Goal: Task Accomplishment & Management: Manage account settings

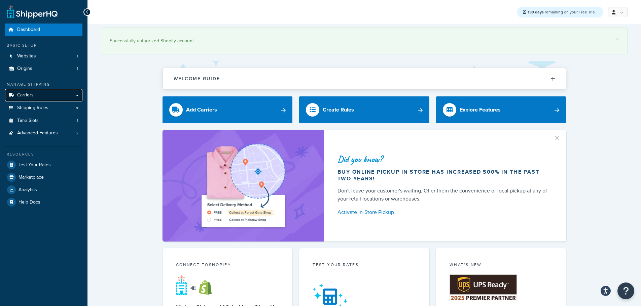
click at [31, 96] on span "Carriers" at bounding box center [25, 95] width 16 height 6
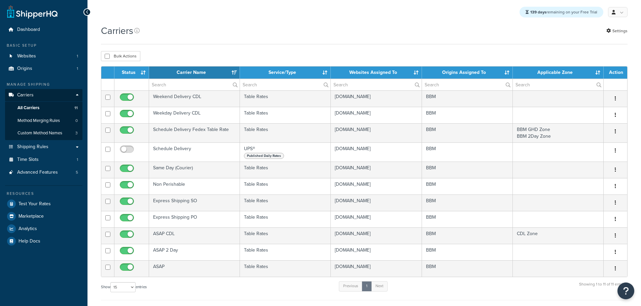
select select "15"
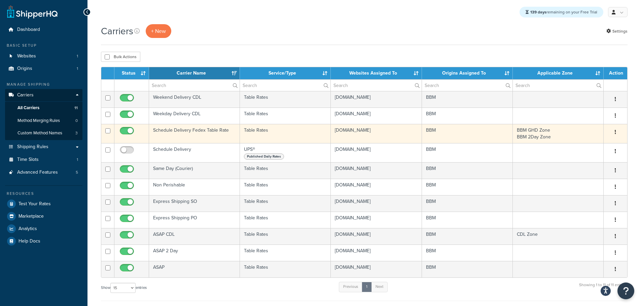
click at [177, 129] on td "Schedule Delivery Fedex Table Rate" at bounding box center [194, 133] width 91 height 19
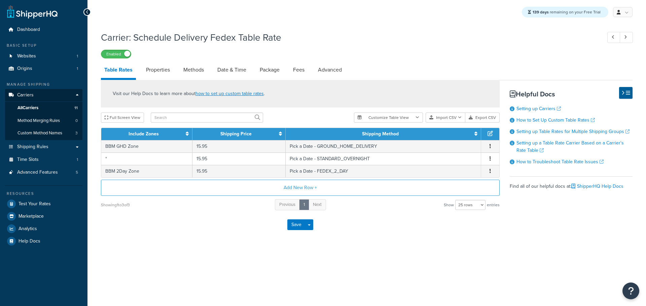
select select "25"
click at [191, 74] on link "Methods" at bounding box center [193, 70] width 27 height 16
select select "25"
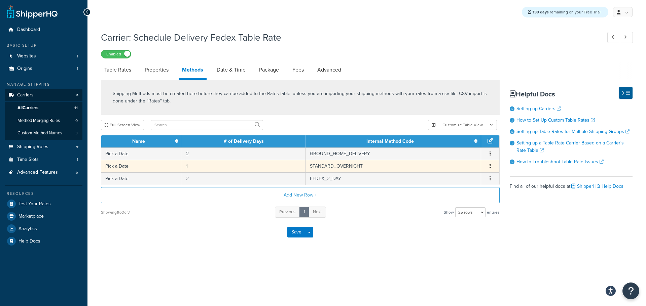
click at [150, 167] on td "Pick a Date" at bounding box center [141, 166] width 81 height 12
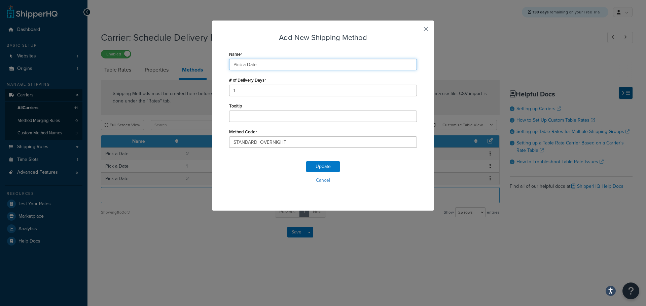
click at [267, 63] on input "Pick a Date" at bounding box center [323, 64] width 188 height 11
type input "Pick a DateSO"
click at [318, 161] on div "Update Cancel" at bounding box center [323, 175] width 188 height 44
click at [318, 164] on button "Update" at bounding box center [323, 166] width 34 height 11
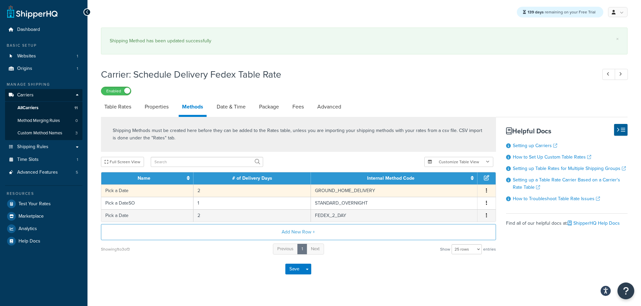
click at [156, 186] on td "Pick a Date" at bounding box center [147, 191] width 92 height 12
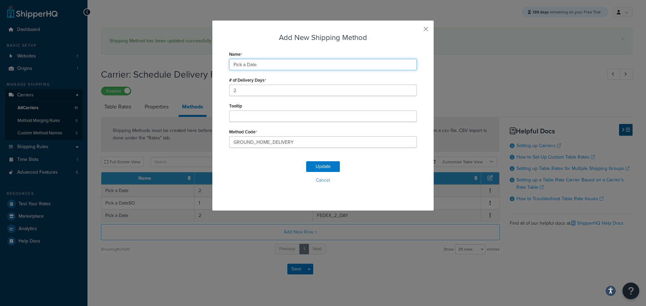
click at [276, 62] on input "Pick a Date" at bounding box center [323, 64] width 188 height 11
type input "Pick a DateGHD"
click at [321, 169] on button "Update" at bounding box center [323, 166] width 34 height 11
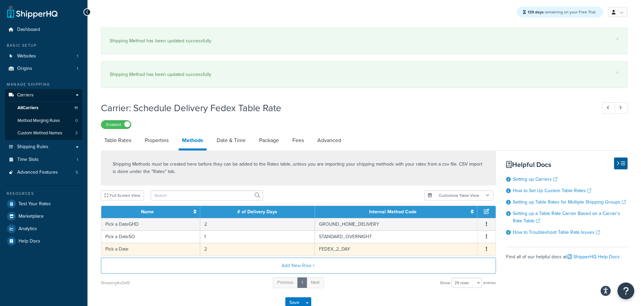
click at [148, 250] on td "Pick a Date" at bounding box center [150, 249] width 99 height 12
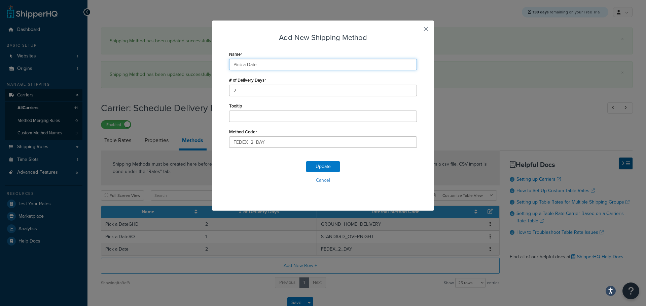
click at [278, 64] on input "Pick a Date" at bounding box center [323, 64] width 188 height 11
type input "Pick a Date2D"
click at [312, 167] on button "Update" at bounding box center [323, 166] width 34 height 11
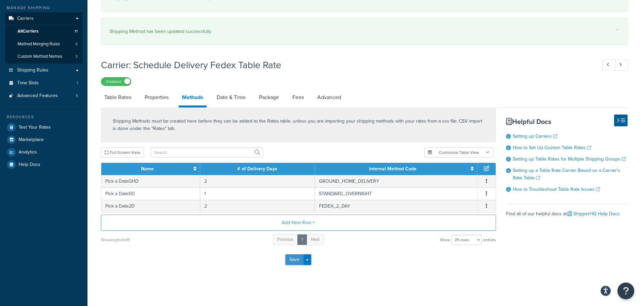
scroll to position [79, 0]
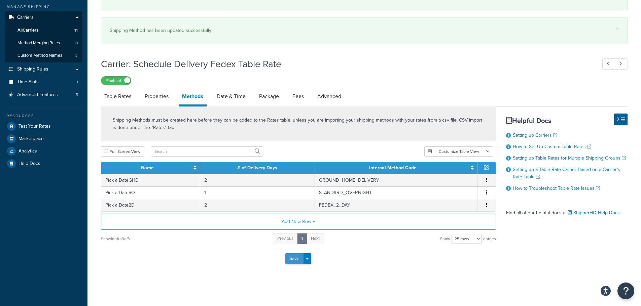
click at [294, 257] on button "Save" at bounding box center [294, 259] width 18 height 11
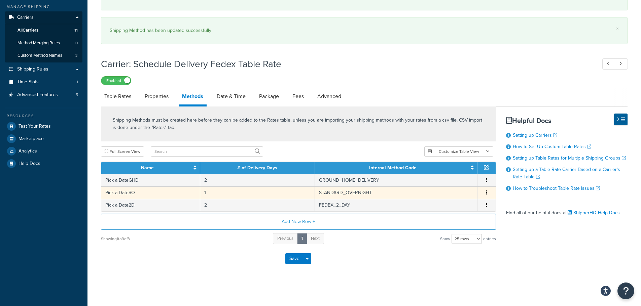
scroll to position [0, 0]
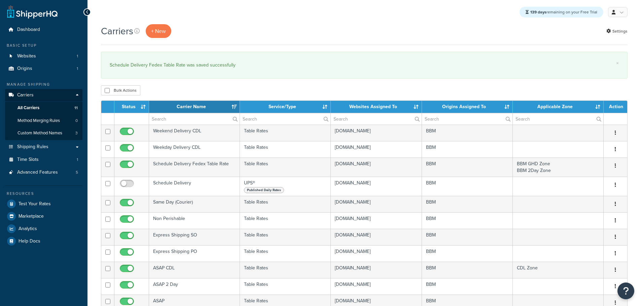
select select "15"
click at [45, 120] on span "Method Merging Rules" at bounding box center [38, 121] width 42 height 6
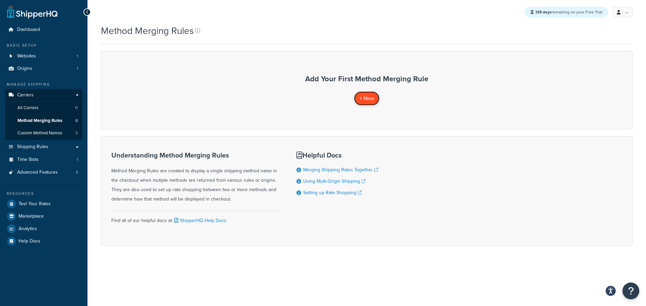
click at [370, 98] on span "+ New" at bounding box center [366, 98] width 15 height 8
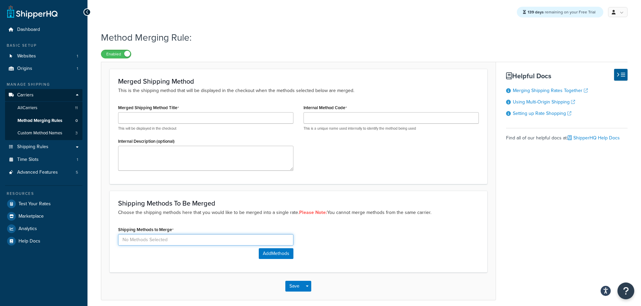
click at [239, 238] on input at bounding box center [205, 239] width 175 height 11
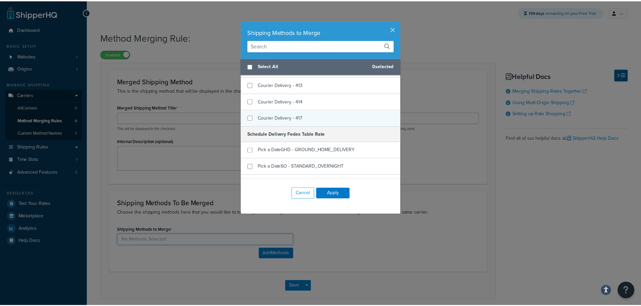
scroll to position [504, 0]
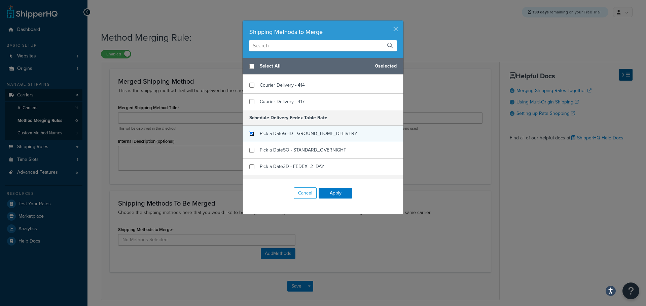
drag, startPoint x: 249, startPoint y: 132, endPoint x: 249, endPoint y: 137, distance: 4.4
click at [249, 133] on input "checkbox" at bounding box center [251, 133] width 5 height 5
checkbox input "true"
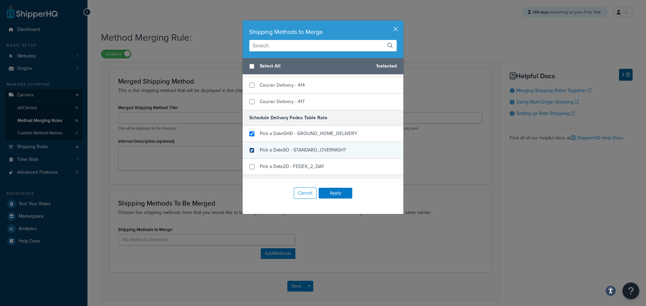
drag, startPoint x: 251, startPoint y: 150, endPoint x: 251, endPoint y: 154, distance: 3.7
click at [251, 151] on input "checkbox" at bounding box center [251, 150] width 5 height 5
checkbox input "true"
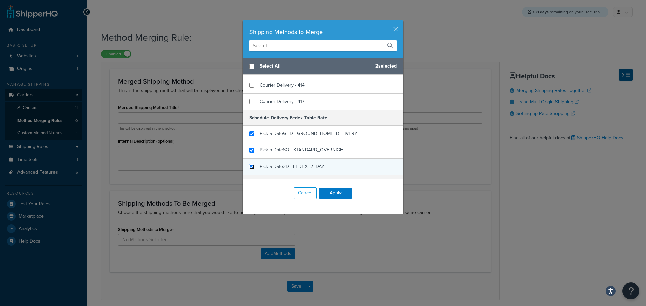
click at [251, 166] on input "checkbox" at bounding box center [251, 166] width 5 height 5
checkbox input "true"
click at [325, 190] on button "Apply" at bounding box center [335, 193] width 34 height 11
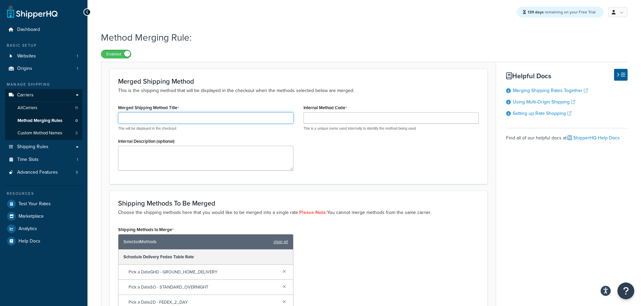
click at [152, 123] on input "Merged Shipping Method Title" at bounding box center [205, 117] width 175 height 11
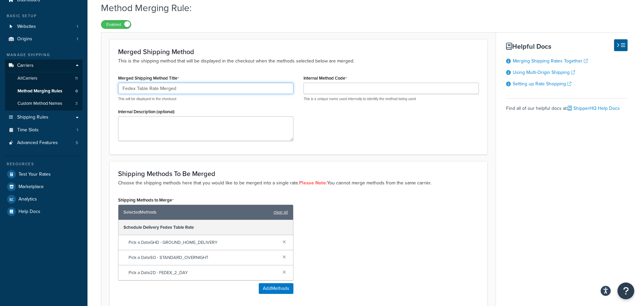
scroll to position [93, 0]
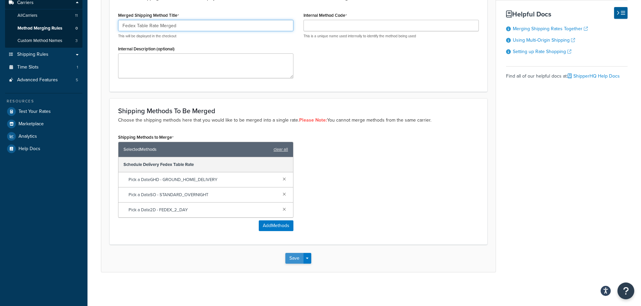
type input "Fedex Table Rate Merged"
click at [298, 257] on button "Save" at bounding box center [294, 258] width 18 height 11
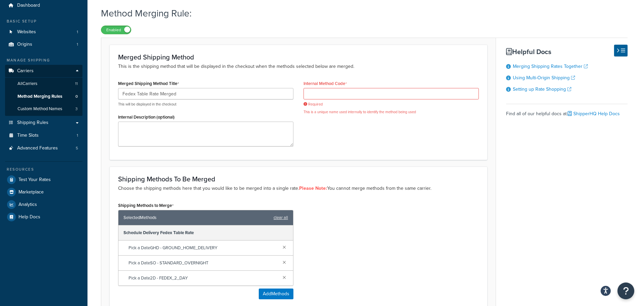
scroll to position [0, 0]
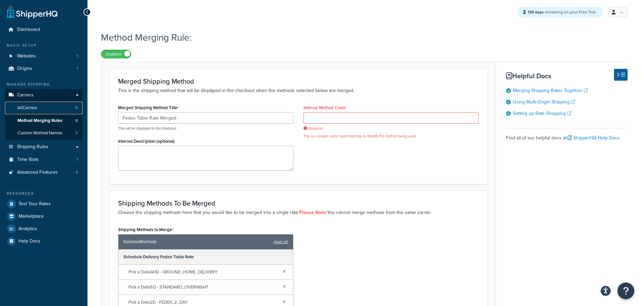
click at [37, 108] on span "All Carriers" at bounding box center [27, 108] width 20 height 6
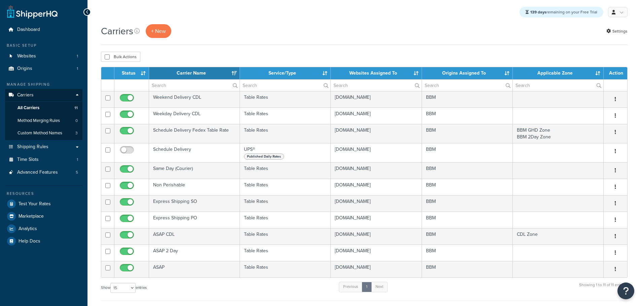
select select "15"
click at [51, 147] on link "Shipping Rules" at bounding box center [43, 147] width 77 height 12
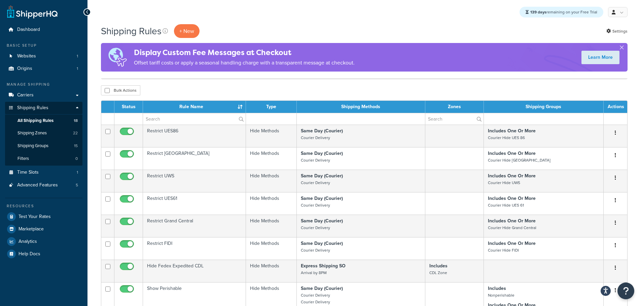
scroll to position [202, 0]
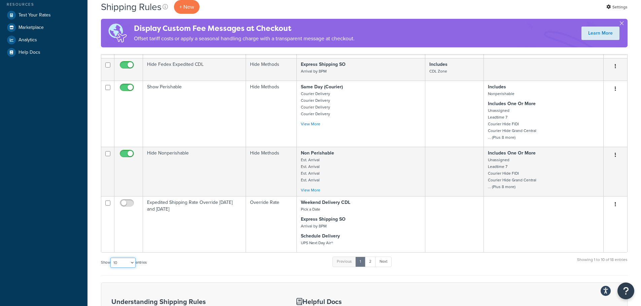
click at [132, 263] on select "10 15 25 50 100 1000" at bounding box center [122, 263] width 25 height 10
select select "25"
click at [111, 258] on select "10 15 25 50 100 1000" at bounding box center [122, 263] width 25 height 10
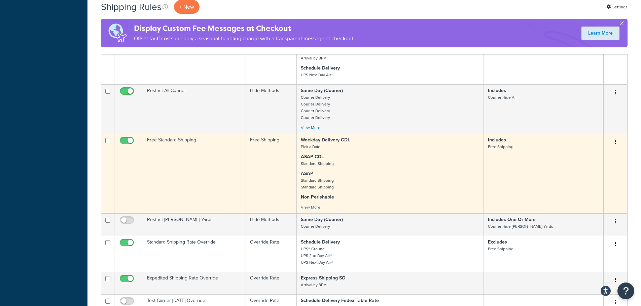
scroll to position [471, 0]
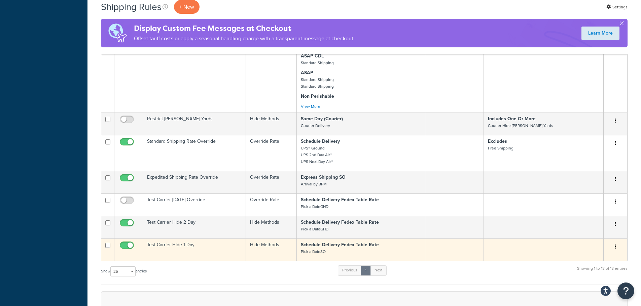
click at [128, 244] on input "checkbox" at bounding box center [127, 247] width 18 height 8
checkbox input "false"
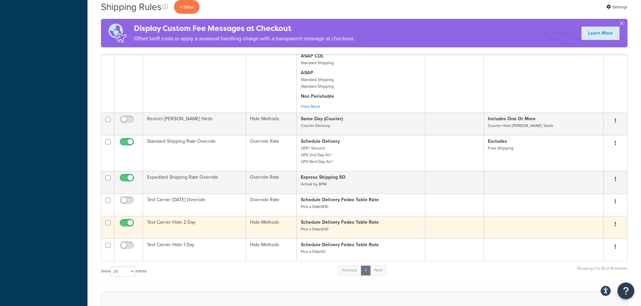
click at [125, 225] on input "checkbox" at bounding box center [127, 225] width 18 height 8
checkbox input "false"
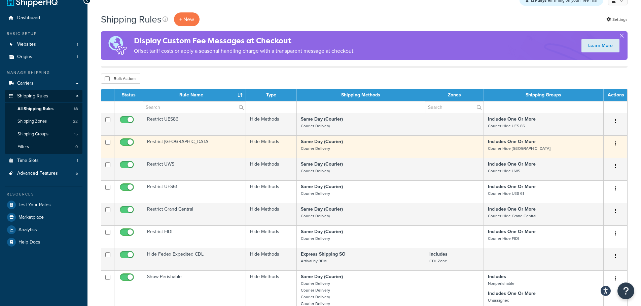
scroll to position [0, 0]
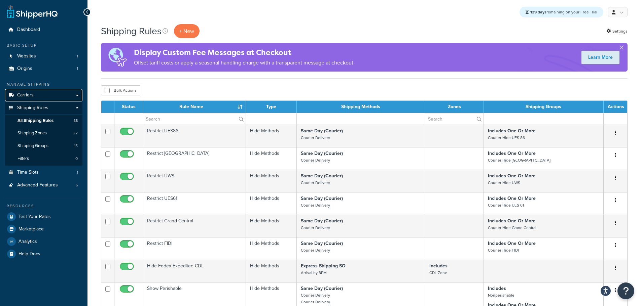
click at [29, 96] on span "Carriers" at bounding box center [25, 95] width 16 height 6
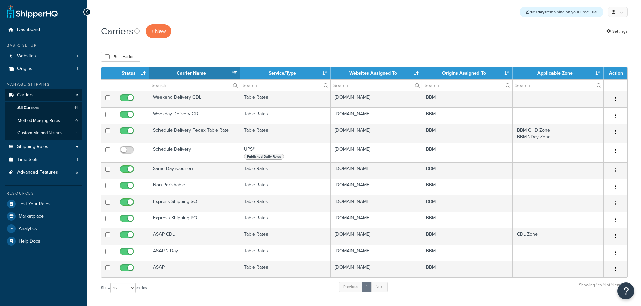
select select "15"
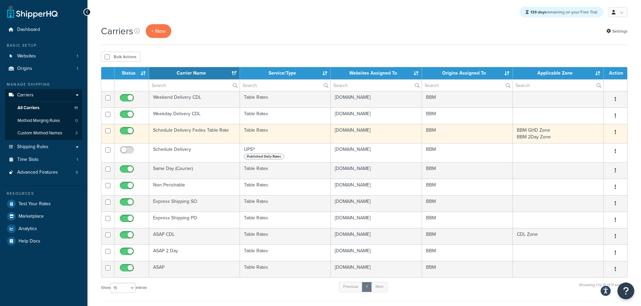
click at [174, 133] on td "Schedule Delivery Fedex Table Rate" at bounding box center [194, 133] width 91 height 19
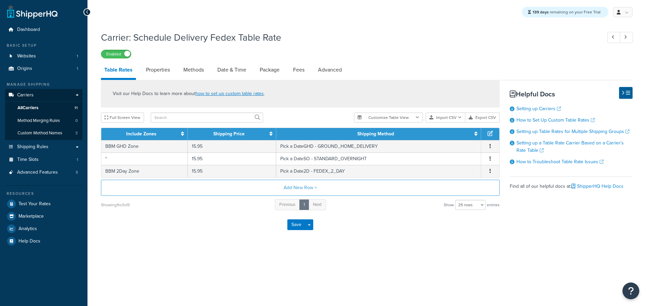
select select "25"
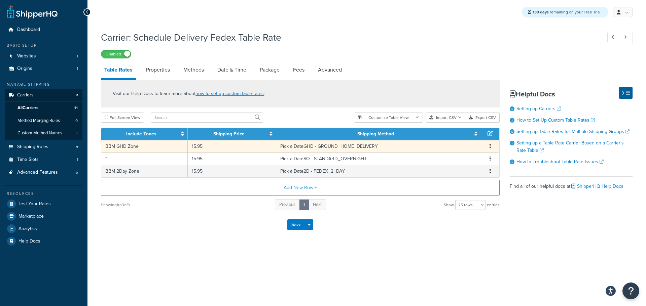
click at [159, 147] on td "BBM GHD Zone" at bounding box center [144, 146] width 86 height 12
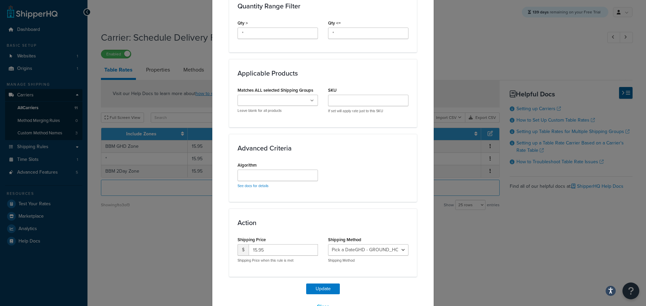
scroll to position [340, 0]
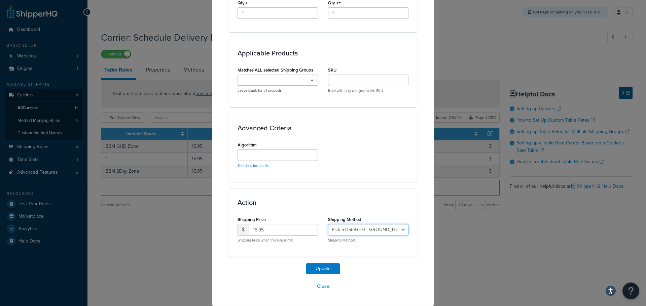
click at [360, 230] on select "Pick a DateGHD - GROUND_HOME_DELIVERY Pick a DateSO - STANDARD_OVERNIGHT Pick a…" at bounding box center [368, 229] width 80 height 11
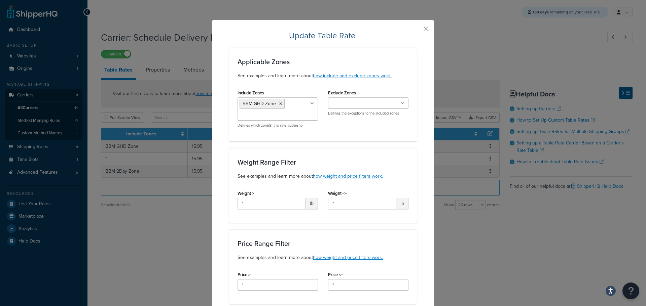
scroll to position [0, 0]
click at [417, 31] on button "button" at bounding box center [416, 32] width 2 height 2
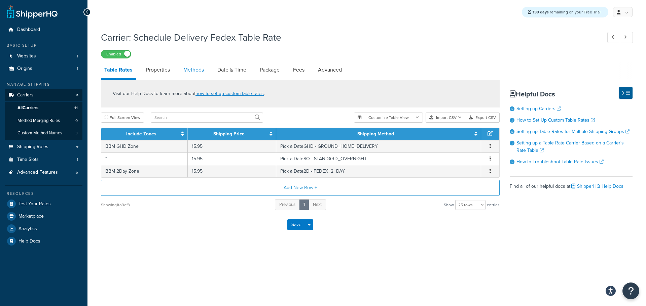
click at [199, 71] on link "Methods" at bounding box center [193, 70] width 27 height 16
select select "25"
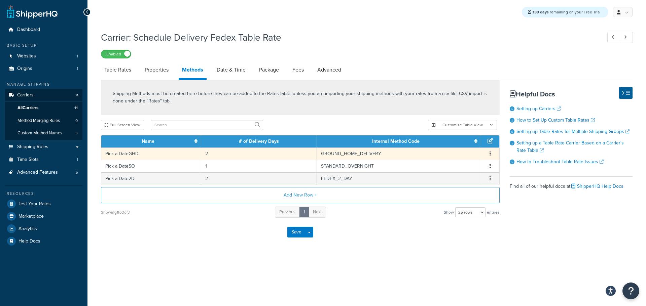
click at [138, 156] on td "Pick a DateGHD" at bounding box center [151, 154] width 100 height 12
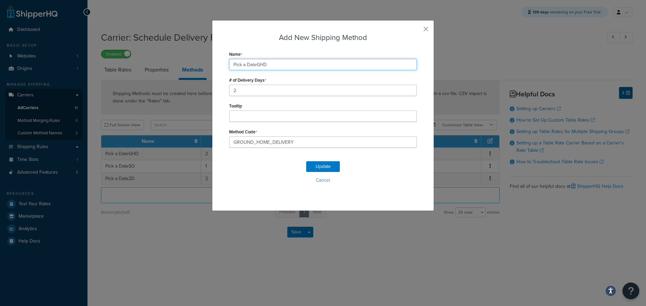
drag, startPoint x: 255, startPoint y: 67, endPoint x: 281, endPoint y: 67, distance: 25.9
click at [279, 67] on input "Pick a DateGHD" at bounding box center [323, 64] width 188 height 11
type input "Pick a Date"
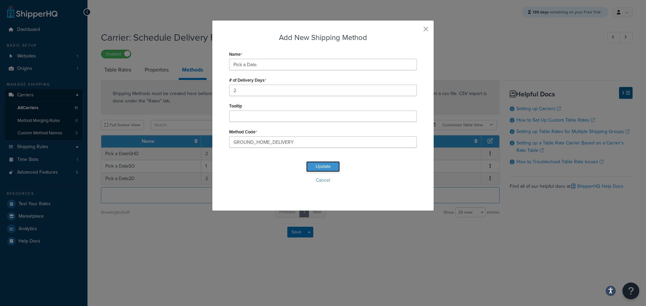
click at [316, 164] on button "Update" at bounding box center [323, 166] width 34 height 11
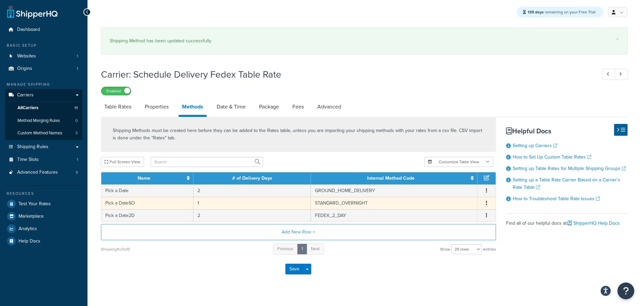
click at [130, 204] on td "Pick a DateSO" at bounding box center [147, 203] width 92 height 12
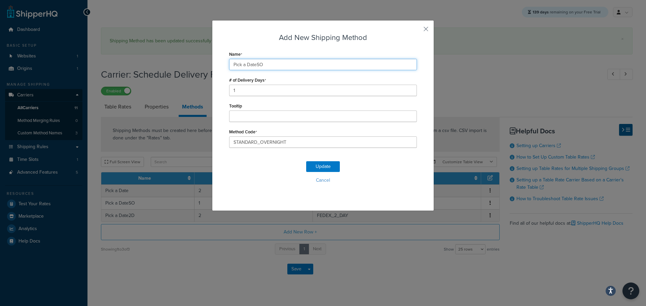
drag, startPoint x: 255, startPoint y: 64, endPoint x: 276, endPoint y: 67, distance: 21.7
click at [276, 67] on input "Pick a DateSO" at bounding box center [323, 64] width 188 height 11
type input "Pick a Date"
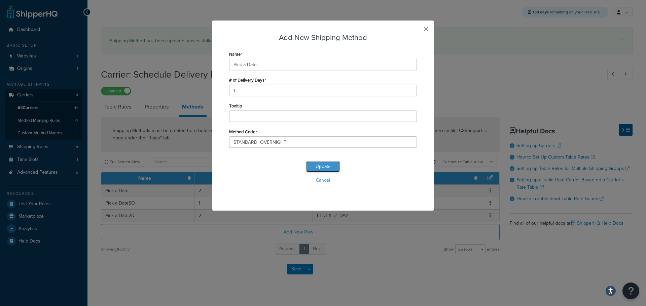
click at [321, 167] on button "Update" at bounding box center [323, 166] width 34 height 11
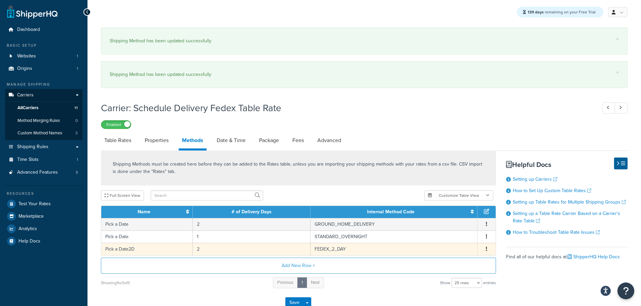
click at [130, 250] on td "Pick a Date2D" at bounding box center [146, 249] width 91 height 12
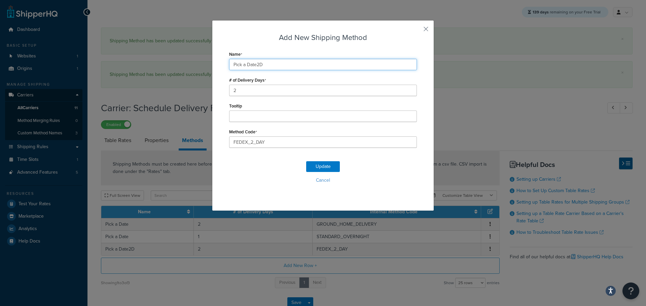
drag, startPoint x: 255, startPoint y: 66, endPoint x: 280, endPoint y: 66, distance: 24.9
click at [279, 65] on input "Pick a Date2D" at bounding box center [323, 64] width 188 height 11
type input "Pick a Date"
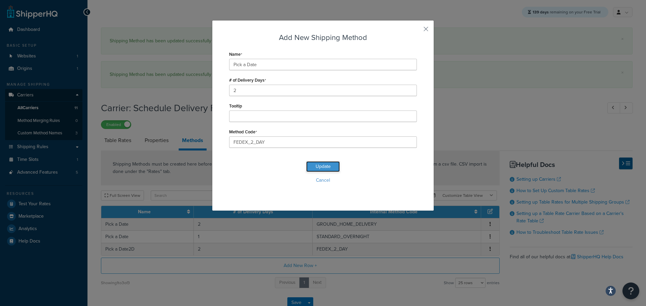
click at [326, 167] on button "Update" at bounding box center [323, 166] width 34 height 11
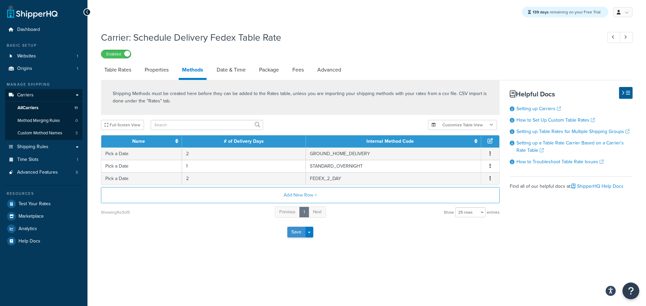
click at [295, 229] on button "Save" at bounding box center [296, 232] width 18 height 11
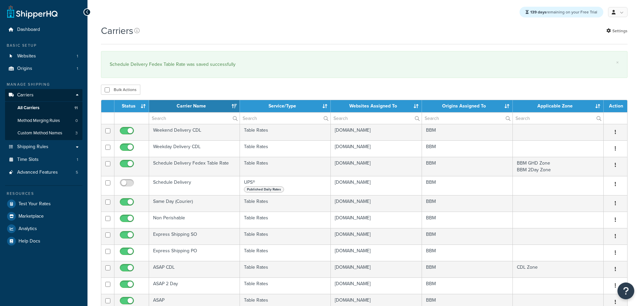
select select "15"
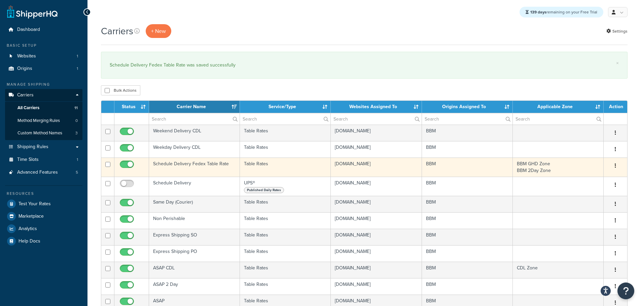
click at [182, 163] on td "Schedule Delivery Fedex Table Rate" at bounding box center [194, 167] width 91 height 19
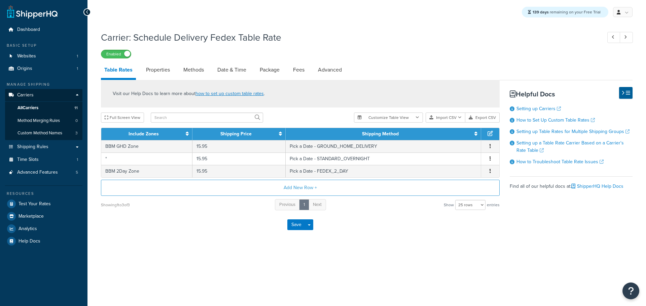
select select "25"
click at [233, 70] on link "Date & Time" at bounding box center [232, 70] width 36 height 16
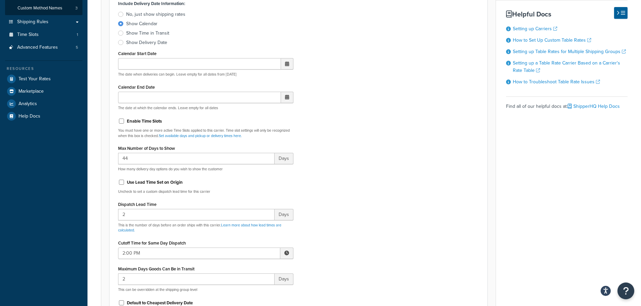
scroll to position [135, 0]
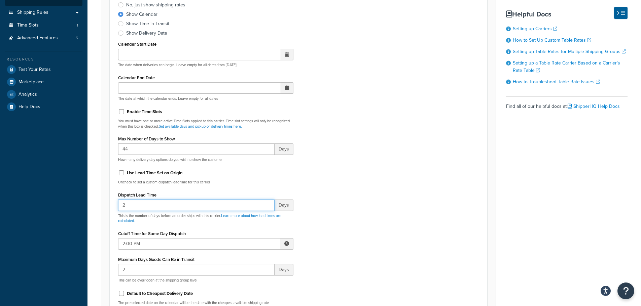
drag, startPoint x: 114, startPoint y: 205, endPoint x: 105, endPoint y: 206, distance: 9.1
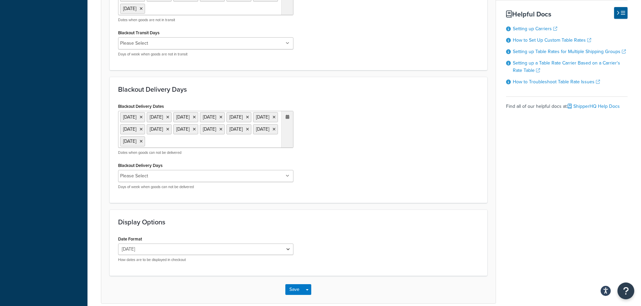
scroll to position [573, 0]
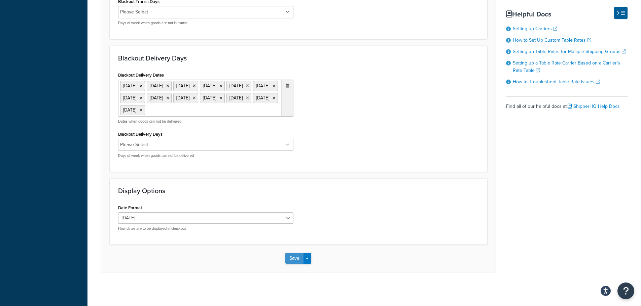
type input "1"
click at [295, 258] on button "Save" at bounding box center [294, 258] width 18 height 11
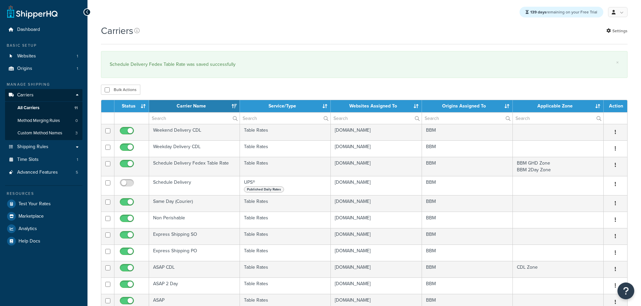
select select "15"
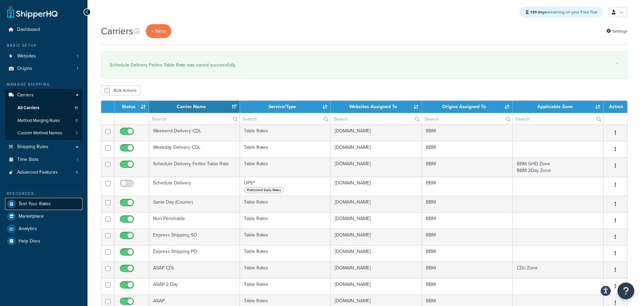
click at [53, 202] on link "Test Your Rates" at bounding box center [43, 204] width 77 height 12
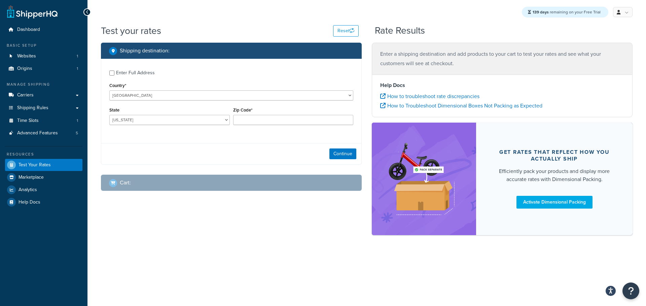
click at [112, 70] on div "Enter Full Address" at bounding box center [231, 72] width 244 height 11
click at [113, 73] on input "Enter Full Address" at bounding box center [111, 73] width 5 height 5
checkbox input "true"
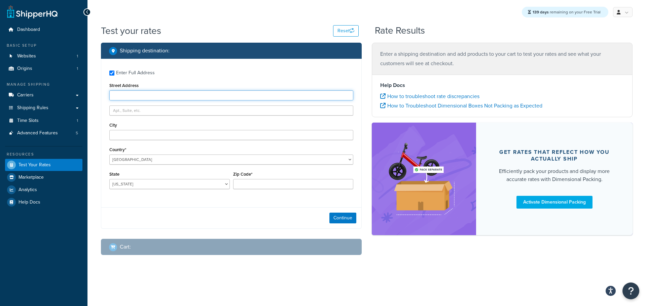
click at [129, 95] on input "Street Address" at bounding box center [231, 95] width 244 height 10
type input "103 Coachmans Trail"
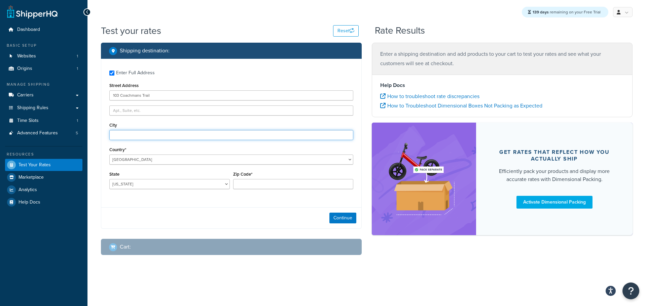
type input "Asheville"
select select "NC"
type input "28803"
click at [340, 219] on button "Continue" at bounding box center [342, 218] width 27 height 11
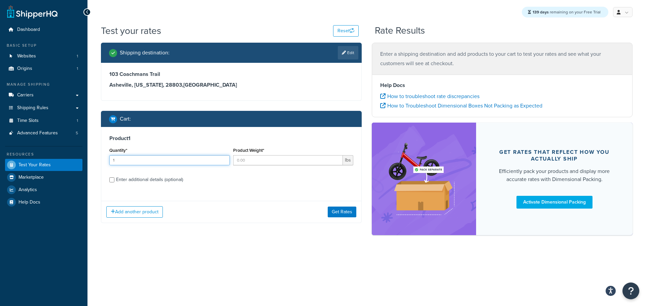
type input "1"
click at [224, 158] on input "1" at bounding box center [169, 160] width 120 height 10
type input "1"
click at [336, 158] on input "1" at bounding box center [288, 160] width 110 height 10
click at [346, 216] on button "Get Rates" at bounding box center [342, 212] width 29 height 11
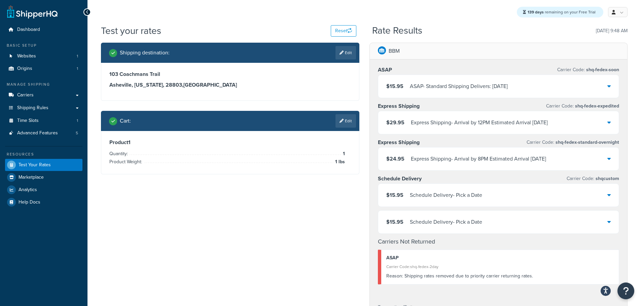
click at [581, 191] on div "$15.95 Schedule Delivery - Pick a Date" at bounding box center [498, 195] width 241 height 23
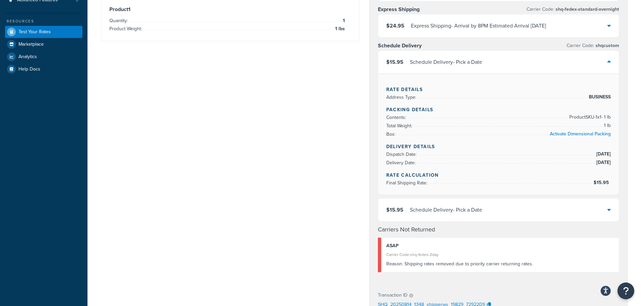
scroll to position [135, 0]
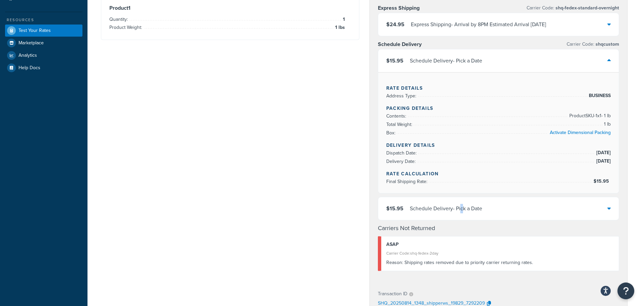
click at [462, 211] on div "Schedule Delivery - Pick a Date" at bounding box center [446, 208] width 72 height 9
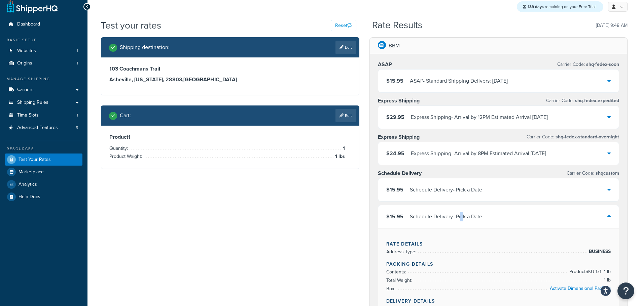
scroll to position [0, 0]
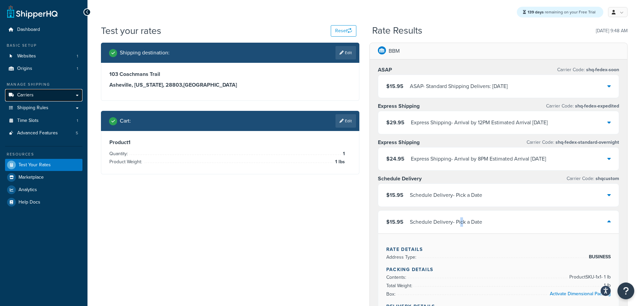
click at [31, 97] on span "Carriers" at bounding box center [25, 95] width 16 height 6
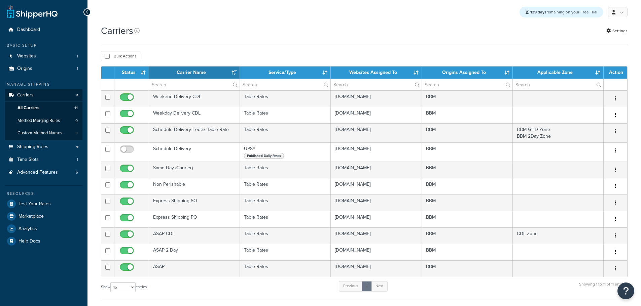
select select "15"
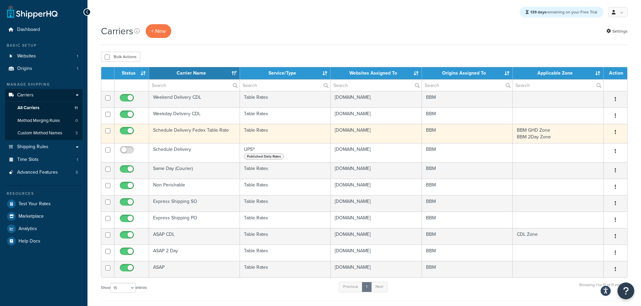
click at [186, 130] on td "Schedule Delivery Fedex Table Rate" at bounding box center [194, 133] width 91 height 19
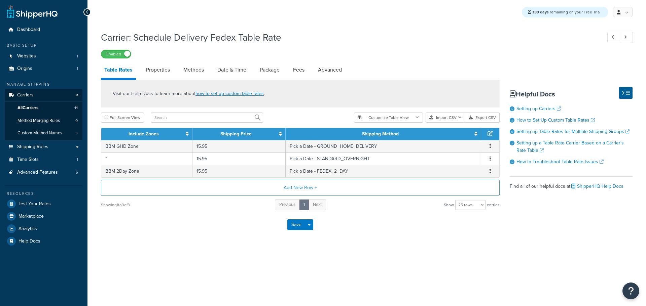
select select "25"
click at [198, 71] on link "Methods" at bounding box center [193, 70] width 27 height 16
select select "25"
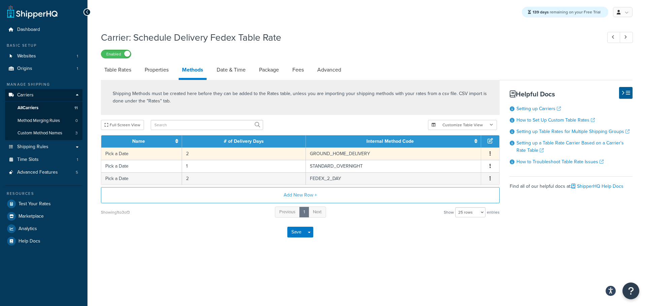
click at [124, 154] on td "Pick a Date" at bounding box center [141, 154] width 81 height 12
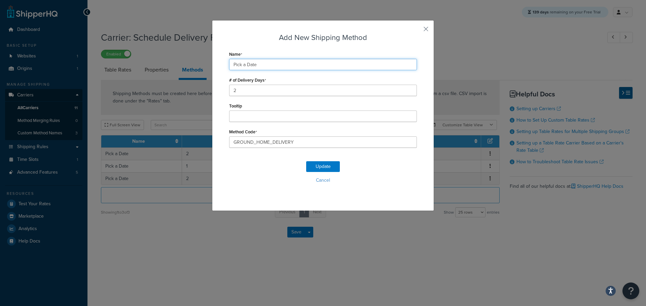
click at [282, 64] on input "Pick a Date" at bounding box center [323, 64] width 188 height 11
type input "Pick a DateGHD"
click at [311, 164] on button "Update" at bounding box center [323, 166] width 34 height 11
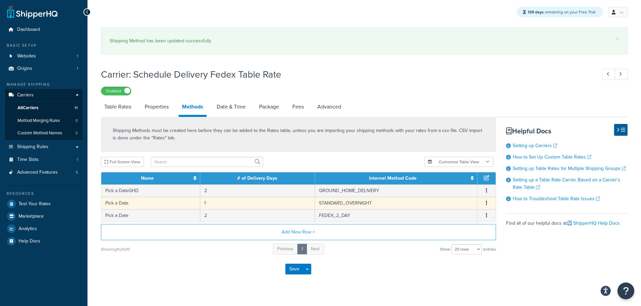
click at [140, 203] on td "Pick a Date" at bounding box center [150, 203] width 99 height 12
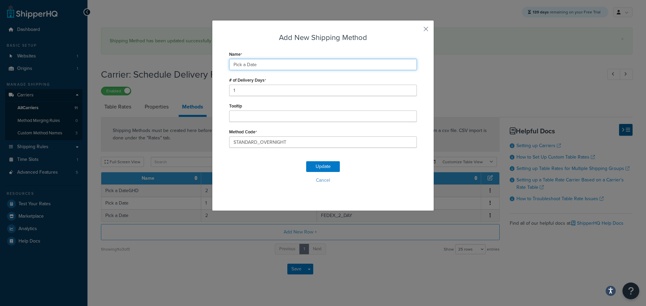
drag, startPoint x: 269, startPoint y: 65, endPoint x: 273, endPoint y: 66, distance: 4.1
click at [269, 65] on input "Pick a Date" at bounding box center [323, 64] width 188 height 11
type input "Pick a DateSO"
click at [320, 165] on button "Update" at bounding box center [323, 166] width 34 height 11
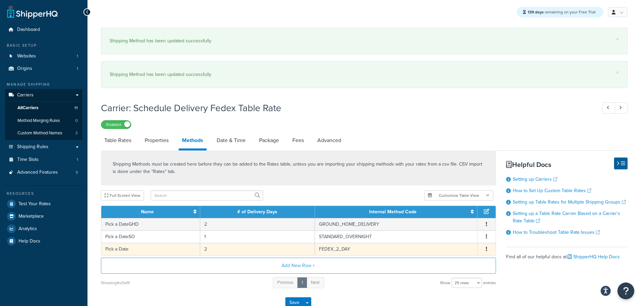
click at [137, 249] on td "Pick a Date" at bounding box center [150, 249] width 99 height 12
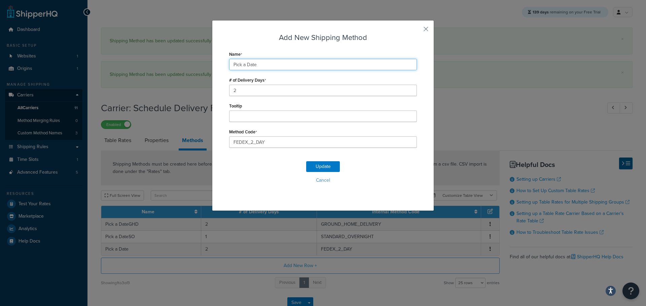
click at [301, 67] on input "Pick a Date" at bounding box center [323, 64] width 188 height 11
type input "Pick a Date2D"
click at [320, 165] on button "Update" at bounding box center [323, 166] width 34 height 11
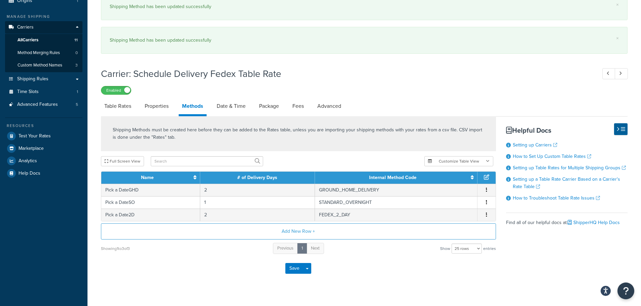
scroll to position [79, 0]
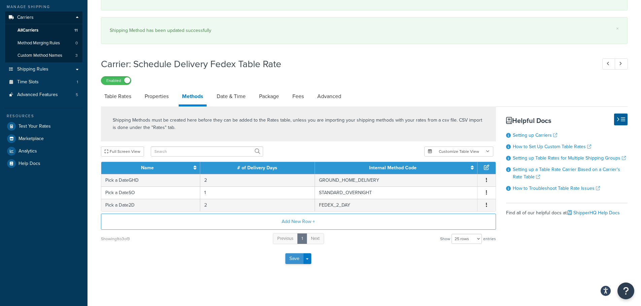
click at [295, 256] on button "Save" at bounding box center [294, 259] width 18 height 11
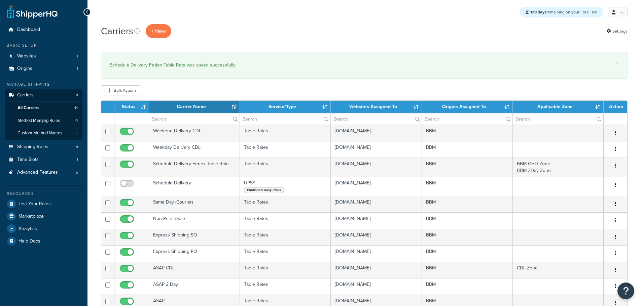
select select "15"
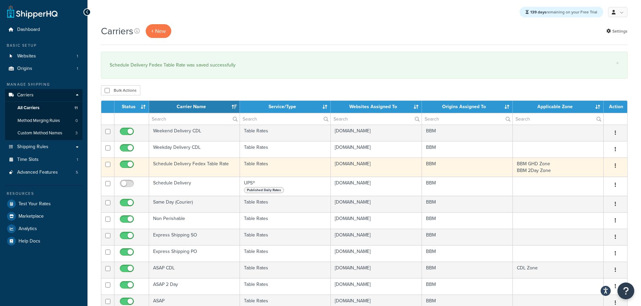
click at [184, 163] on td "Schedule Delivery Fedex Table Rate" at bounding box center [194, 167] width 91 height 19
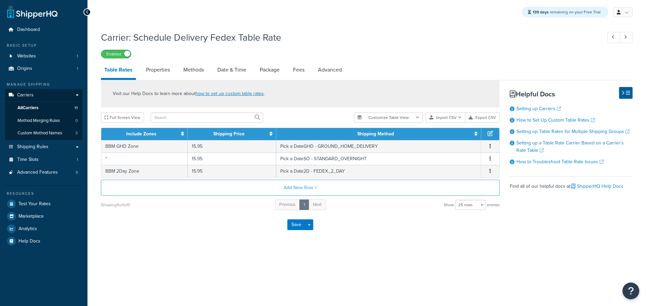
select select "25"
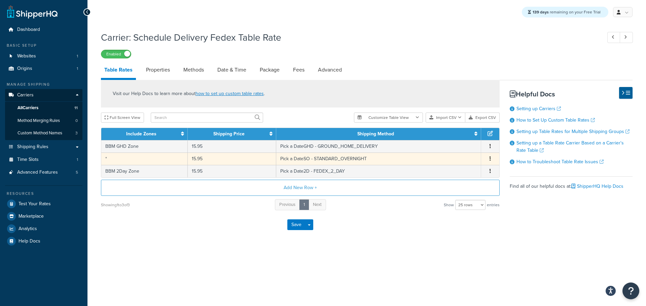
click at [159, 160] on td "*" at bounding box center [144, 159] width 86 height 12
select select "181496"
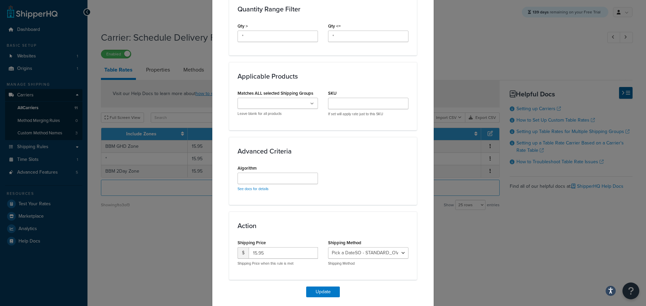
scroll to position [328, 0]
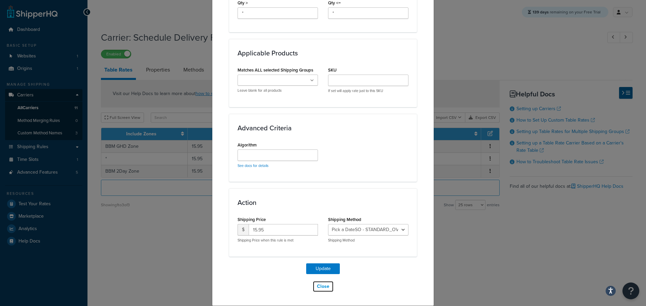
click at [324, 288] on button "Close" at bounding box center [322, 286] width 21 height 11
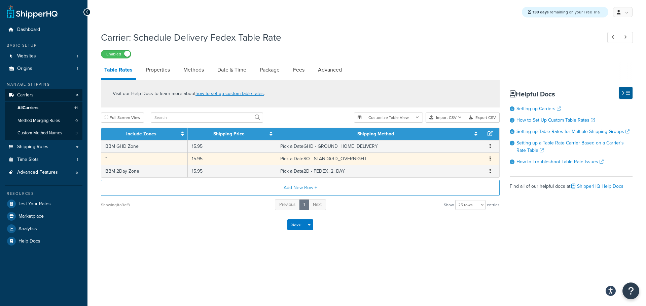
click at [491, 160] on button "button" at bounding box center [489, 158] width 5 height 7
click at [457, 174] on div "Delete" at bounding box center [456, 174] width 48 height 14
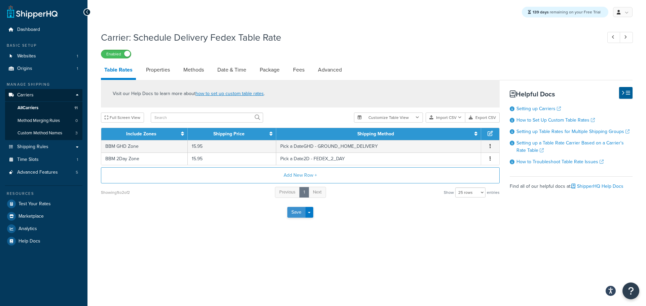
click at [293, 217] on button "Save" at bounding box center [296, 212] width 18 height 11
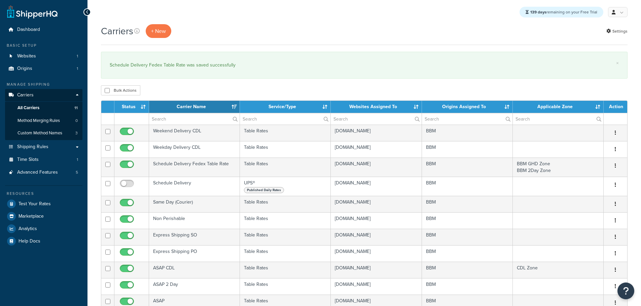
select select "15"
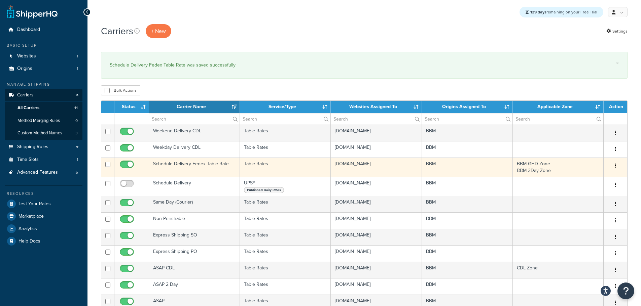
click at [185, 163] on td "Schedule Delivery Fedex Table Rate" at bounding box center [194, 167] width 91 height 19
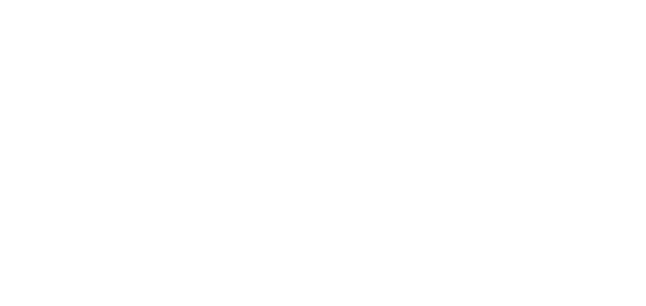
select select "25"
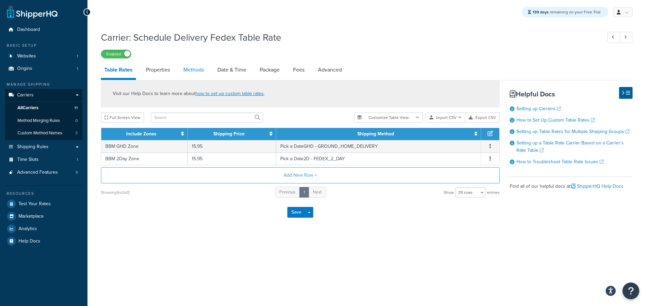
click at [198, 74] on link "Methods" at bounding box center [193, 70] width 27 height 16
select select "25"
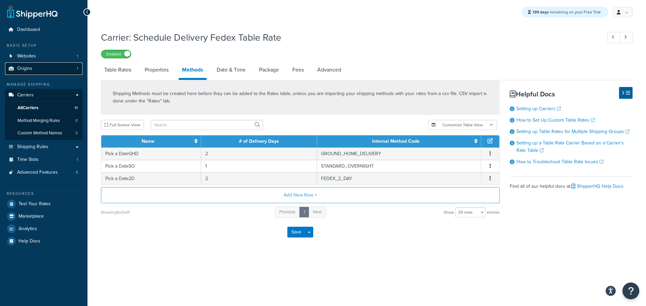
click at [27, 71] on span "Origins" at bounding box center [24, 69] width 15 height 6
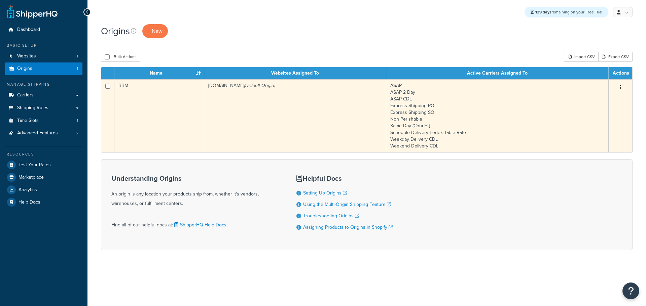
click at [144, 104] on td "BBM" at bounding box center [159, 115] width 90 height 73
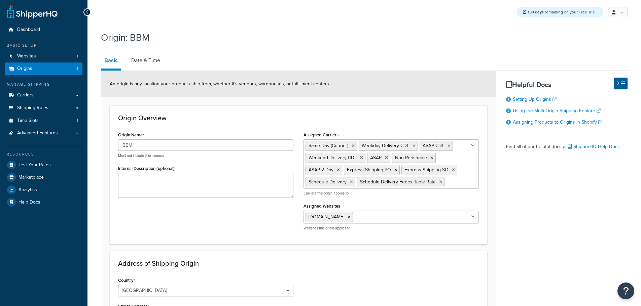
select select "30"
click at [139, 61] on link "Date & Time" at bounding box center [146, 60] width 36 height 16
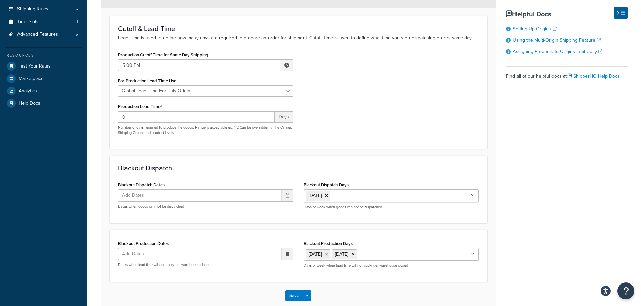
scroll to position [101, 0]
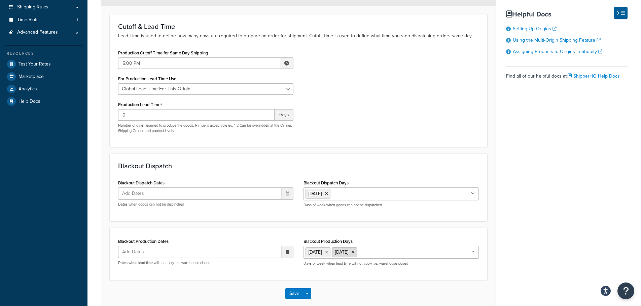
click at [328, 252] on icon at bounding box center [326, 253] width 3 height 4
click at [287, 292] on button "Save" at bounding box center [294, 294] width 18 height 11
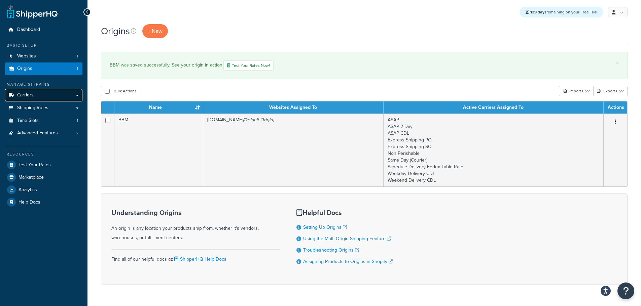
click at [31, 94] on span "Carriers" at bounding box center [25, 95] width 16 height 6
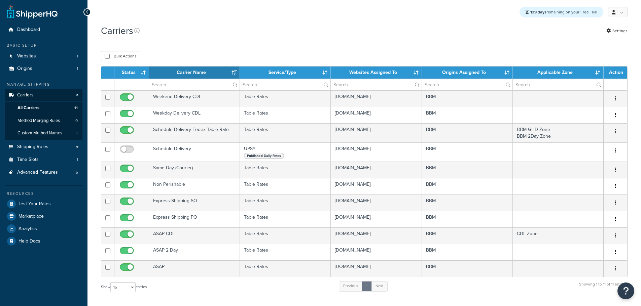
select select "15"
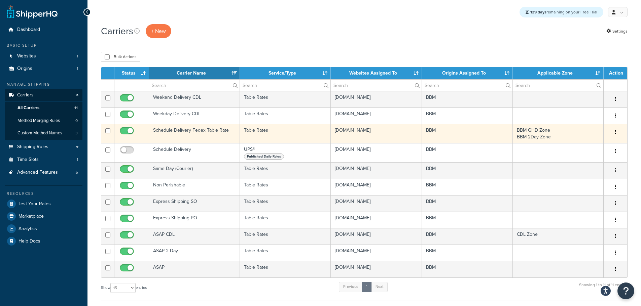
click at [186, 130] on td "Schedule Delivery Fedex Table Rate" at bounding box center [194, 133] width 91 height 19
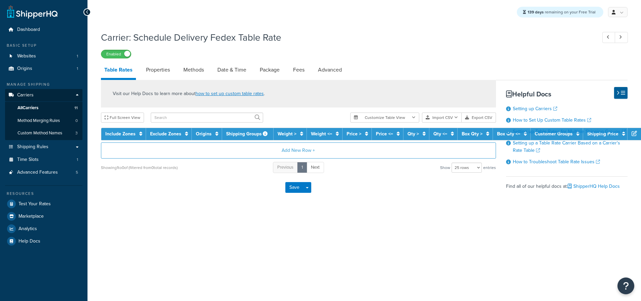
select select "25"
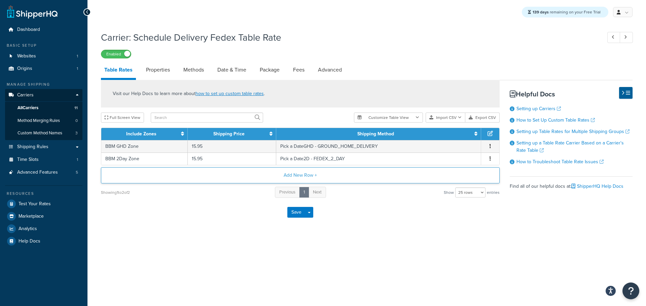
click at [299, 175] on button "Add New Row +" at bounding box center [300, 175] width 398 height 16
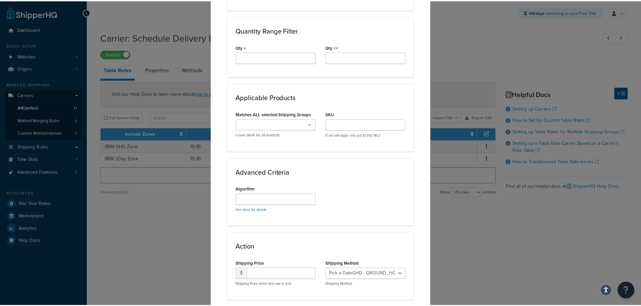
scroll to position [354, 0]
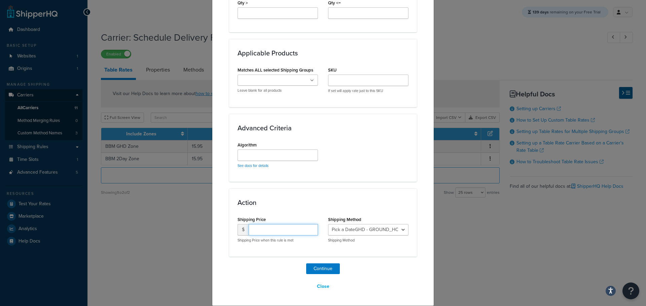
click at [275, 230] on input "number" at bounding box center [282, 229] width 69 height 11
type input "15.95"
click at [386, 230] on select "Pick a DateGHD - GROUND_HOME_DELIVERY Pick a DateSO - STANDARD_OVERNIGHT Pick a…" at bounding box center [368, 229] width 80 height 11
select select "181496"
click at [328, 224] on select "Pick a DateGHD - GROUND_HOME_DELIVERY Pick a DateSO - STANDARD_OVERNIGHT Pick a…" at bounding box center [368, 229] width 80 height 11
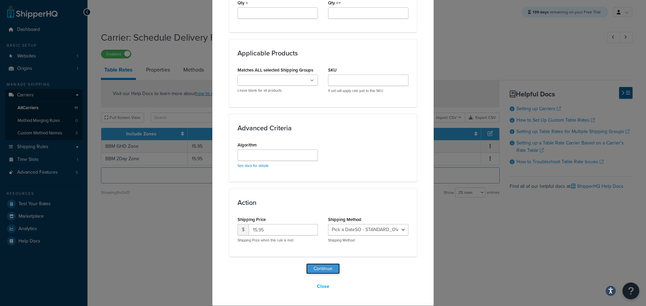
click at [322, 268] on button "Continue" at bounding box center [323, 269] width 34 height 11
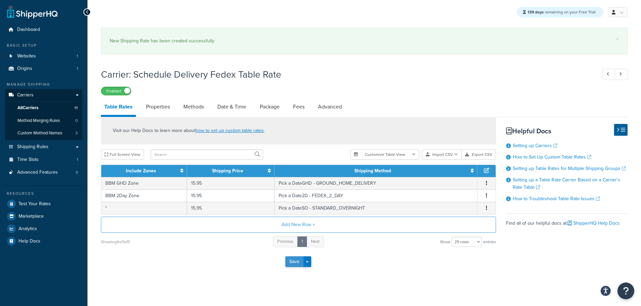
click at [292, 263] on button "Save" at bounding box center [294, 262] width 18 height 11
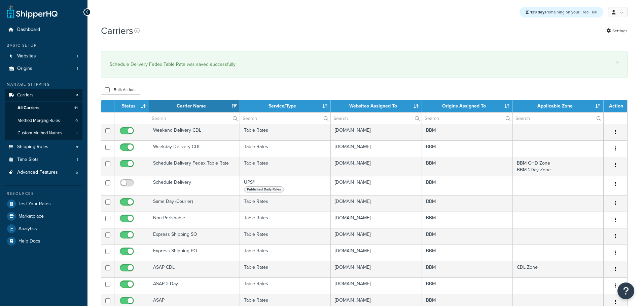
select select "15"
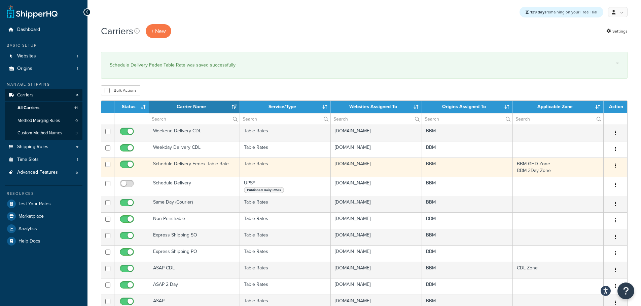
click at [192, 165] on td "Schedule Delivery Fedex Table Rate" at bounding box center [194, 167] width 91 height 19
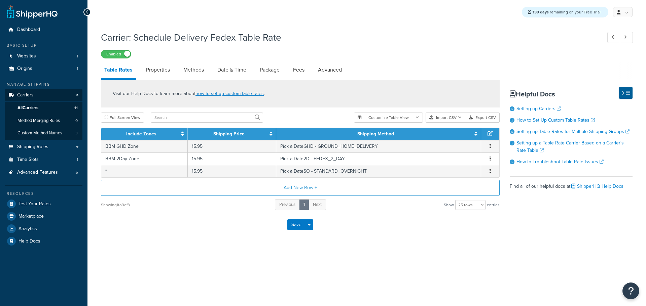
select select "25"
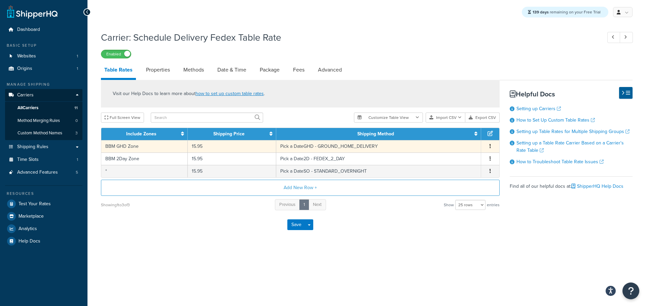
click at [137, 148] on td "BBM GHD Zone" at bounding box center [144, 146] width 86 height 12
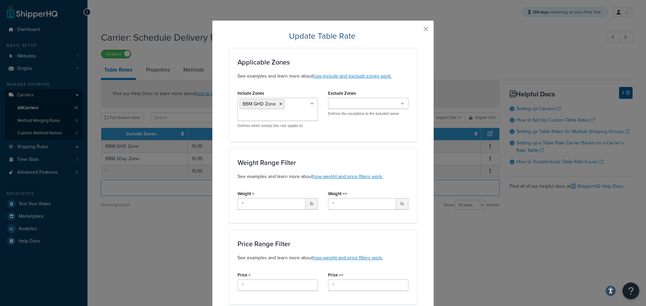
click at [408, 105] on div "Exclude Zones CDL Zone Courier Grand Central Courier Fashion District Courier U…" at bounding box center [368, 104] width 90 height 33
click at [401, 105] on icon at bounding box center [402, 104] width 3 height 4
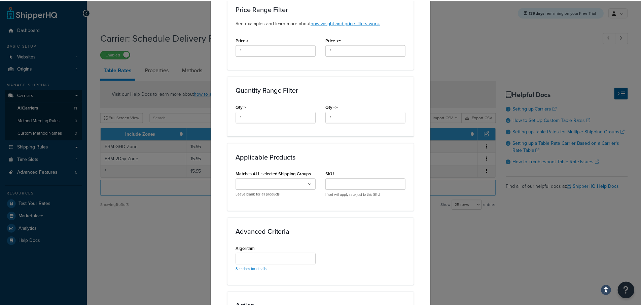
scroll to position [340, 0]
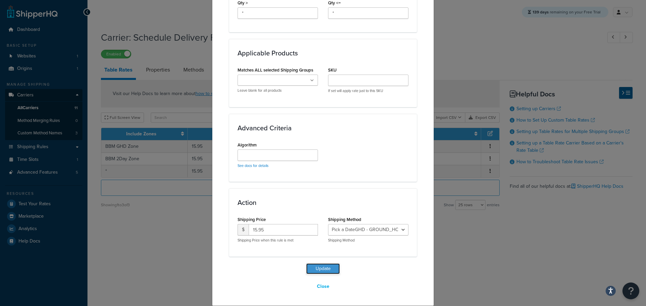
click at [316, 266] on button "Update" at bounding box center [323, 269] width 34 height 11
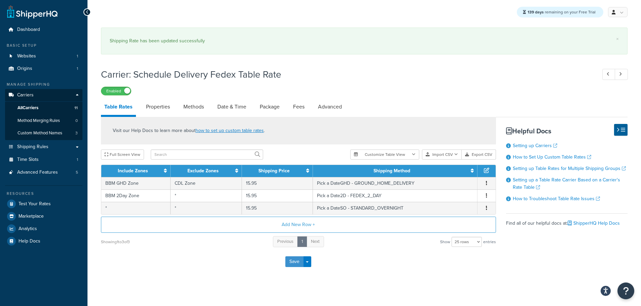
click at [298, 264] on button "Save" at bounding box center [294, 262] width 18 height 11
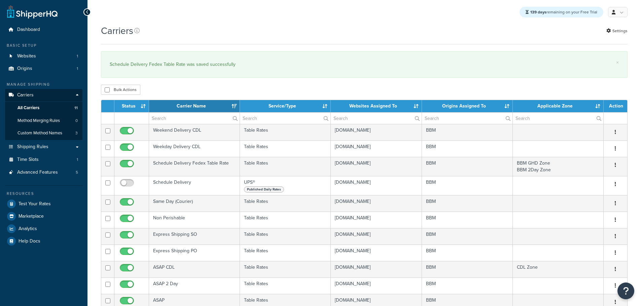
select select "15"
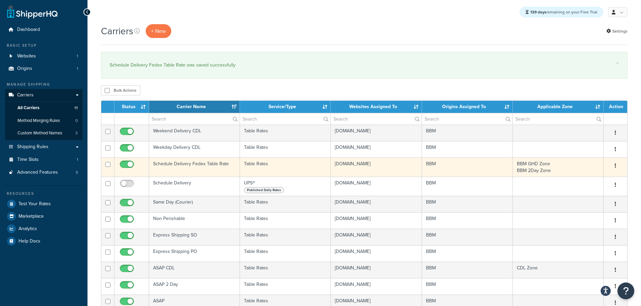
click at [166, 165] on td "Schedule Delivery Fedex Table Rate" at bounding box center [194, 167] width 91 height 19
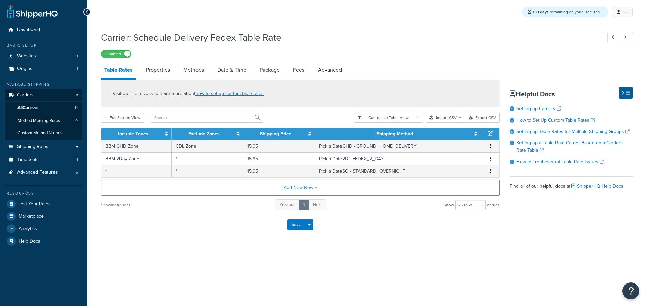
select select "25"
click at [48, 146] on link "Shipping Rules" at bounding box center [43, 147] width 77 height 12
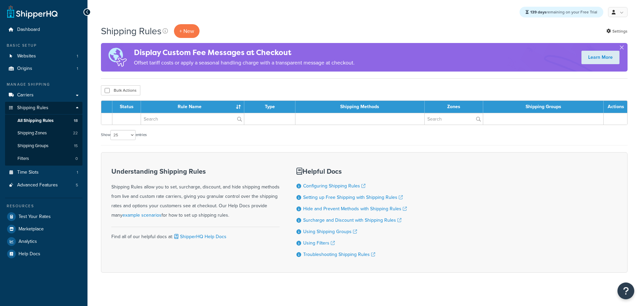
select select "25"
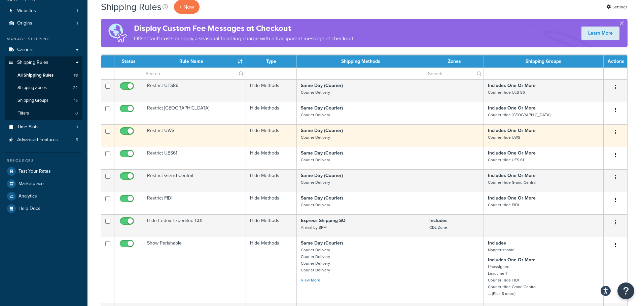
scroll to position [14, 0]
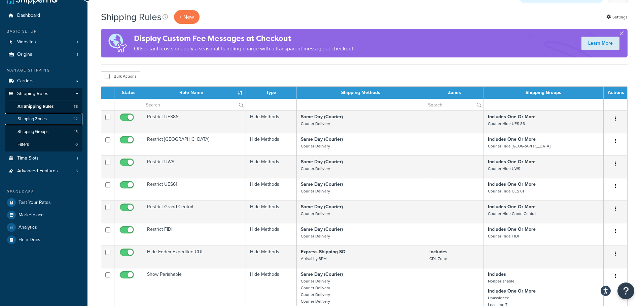
click at [43, 121] on span "Shipping Zones" at bounding box center [31, 119] width 29 height 6
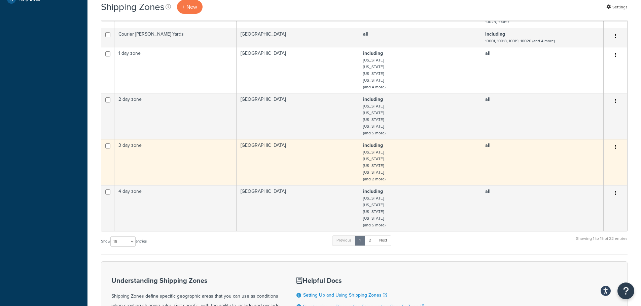
scroll to position [303, 0]
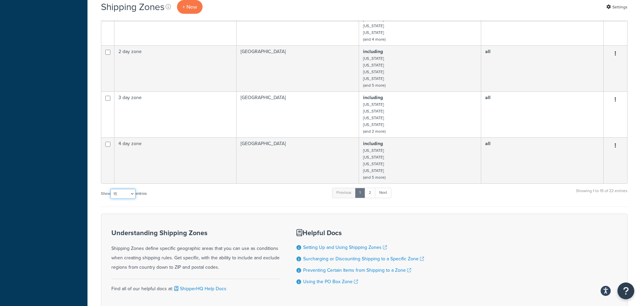
click at [128, 196] on select "10 15 25 50 100" at bounding box center [122, 194] width 25 height 10
select select "25"
click at [111, 199] on select "10 15 25 50 100" at bounding box center [122, 194] width 25 height 10
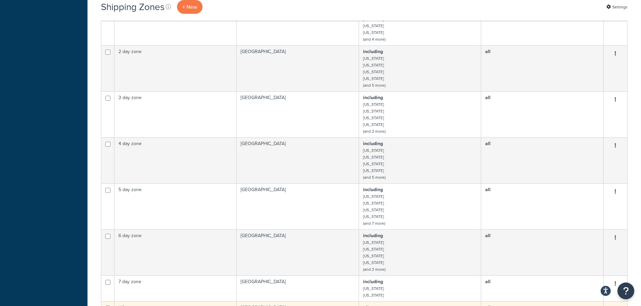
scroll to position [471, 0]
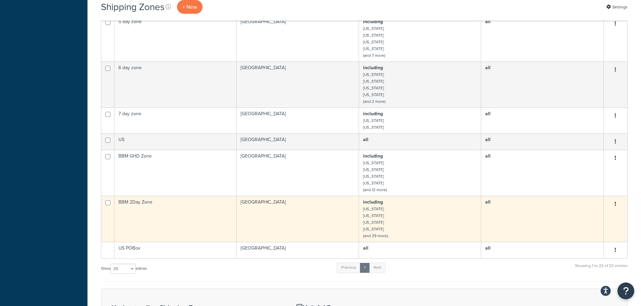
click at [161, 206] on td "BBM 2Day Zone" at bounding box center [175, 219] width 122 height 46
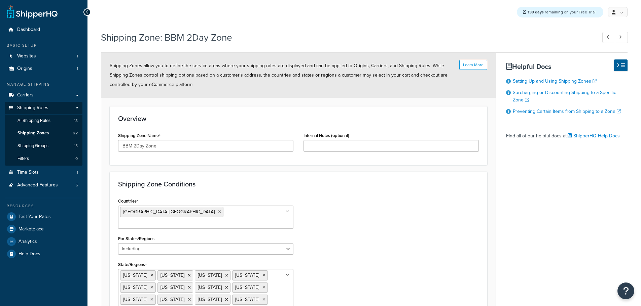
select select "including"
click at [43, 131] on span "Shipping Zones" at bounding box center [32, 133] width 31 height 6
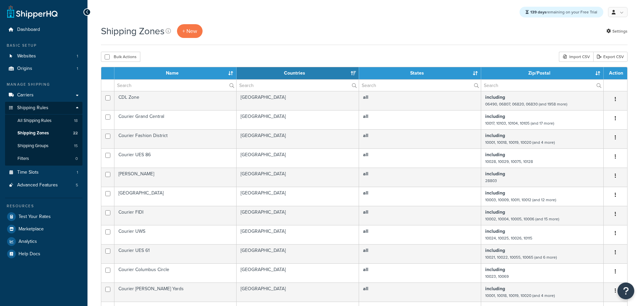
select select "15"
click at [35, 96] on link "Carriers" at bounding box center [43, 95] width 77 height 12
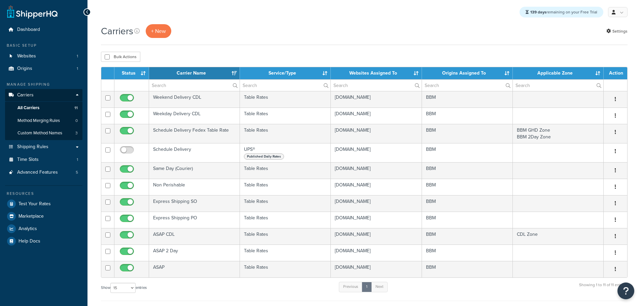
select select "15"
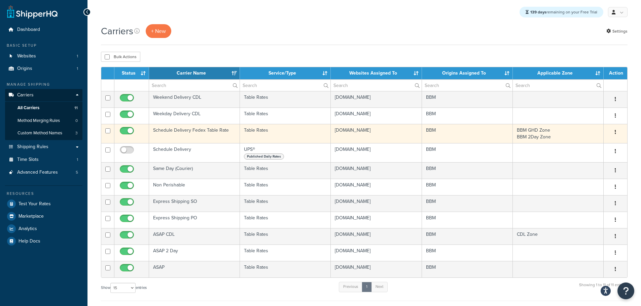
click at [191, 130] on td "Schedule Delivery Fedex Table Rate" at bounding box center [194, 133] width 91 height 19
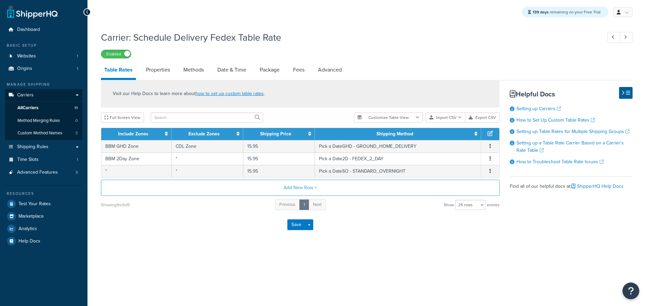
select select "25"
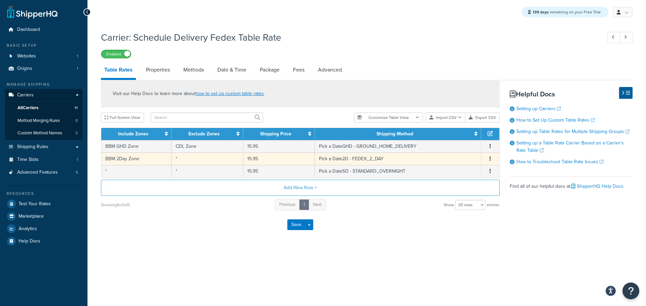
click at [136, 158] on td "BBM 2Day Zone" at bounding box center [136, 159] width 70 height 12
select select "181501"
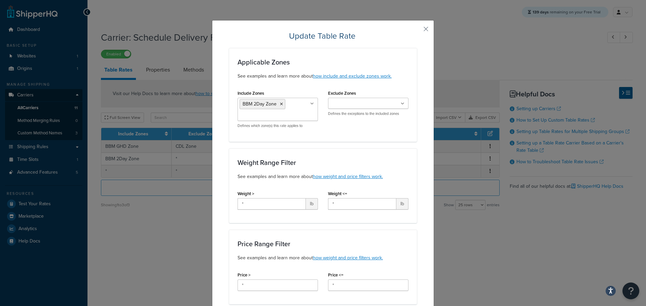
click at [353, 105] on input "Exclude Zones" at bounding box center [360, 103] width 60 height 7
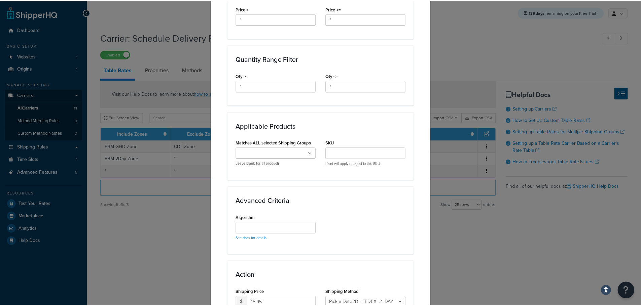
scroll to position [340, 0]
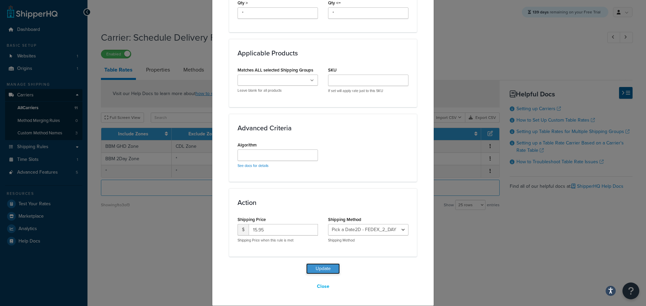
click at [322, 266] on button "Update" at bounding box center [323, 269] width 34 height 11
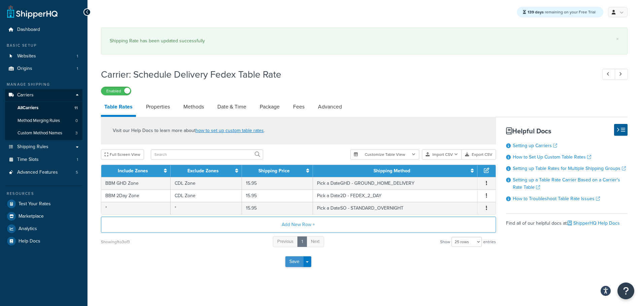
click at [293, 264] on button "Save" at bounding box center [294, 262] width 18 height 11
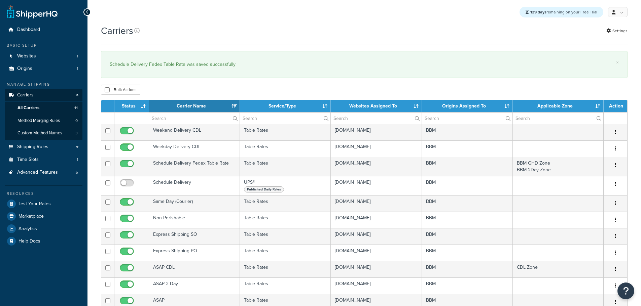
select select "15"
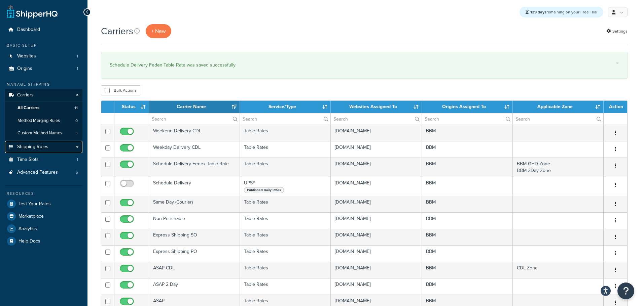
click at [41, 151] on link "Shipping Rules" at bounding box center [43, 147] width 77 height 12
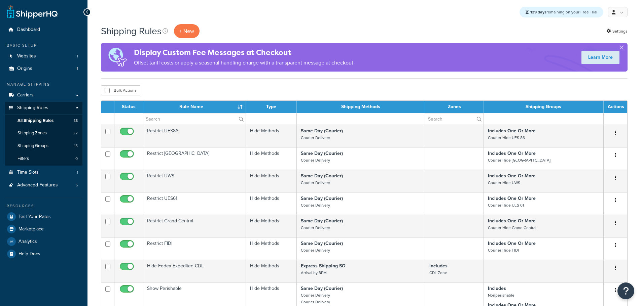
select select "25"
click at [39, 135] on span "Shipping Zones" at bounding box center [31, 133] width 29 height 6
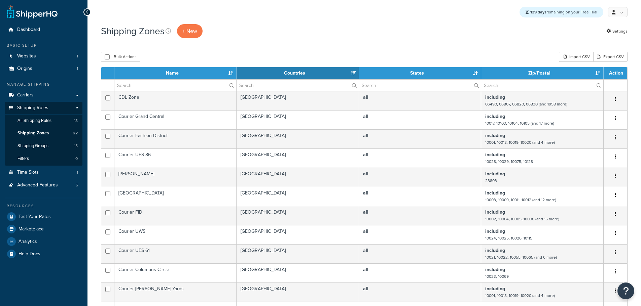
select select "15"
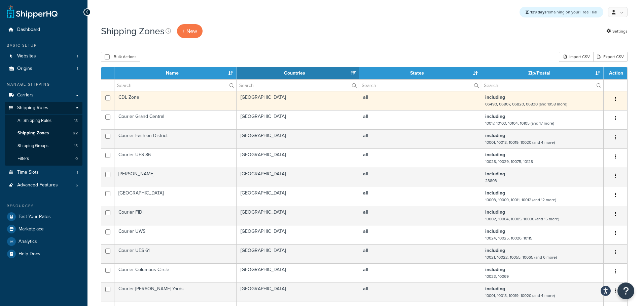
click at [137, 99] on td "CDL Zone" at bounding box center [175, 100] width 122 height 19
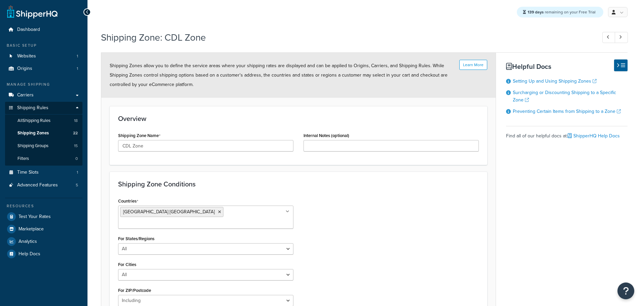
select select "including"
click at [44, 120] on span "All Shipping Rules" at bounding box center [33, 121] width 33 height 6
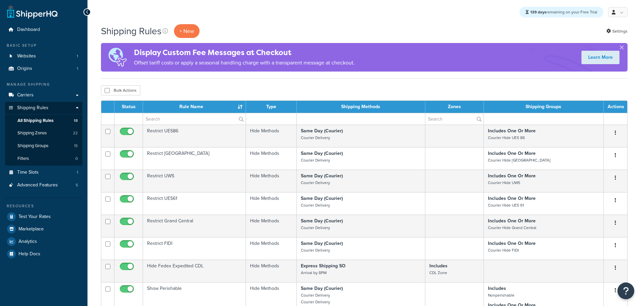
select select "25"
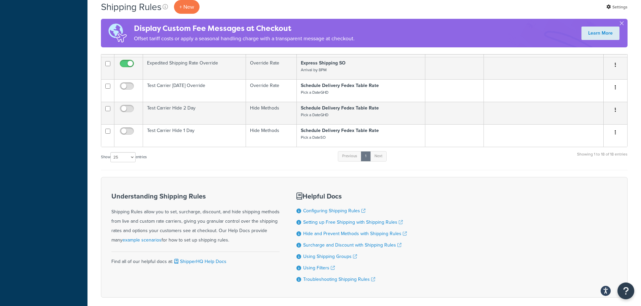
scroll to position [552, 0]
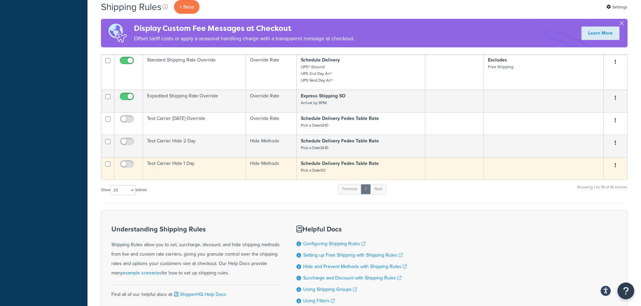
click at [156, 165] on td "Test Carrier Hide 1 Day" at bounding box center [194, 168] width 103 height 23
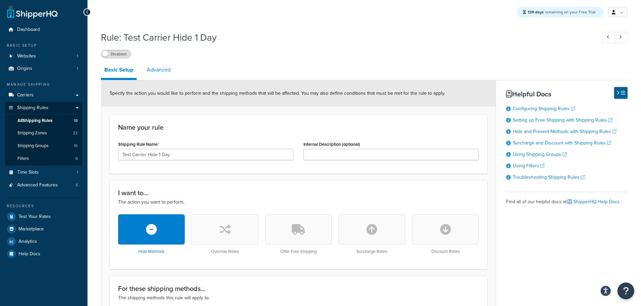
click at [151, 70] on link "Advanced" at bounding box center [158, 70] width 31 height 16
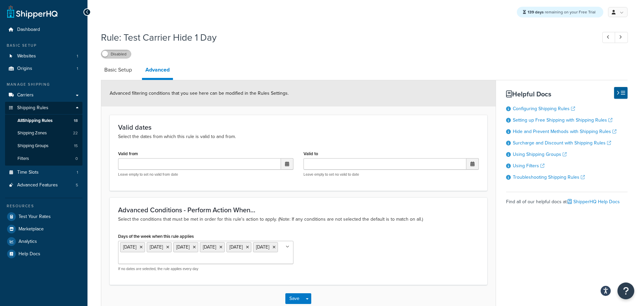
click at [115, 56] on label "Disabled" at bounding box center [116, 54] width 30 height 8
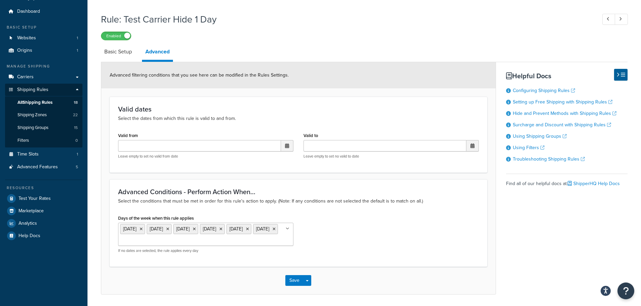
scroll to position [34, 0]
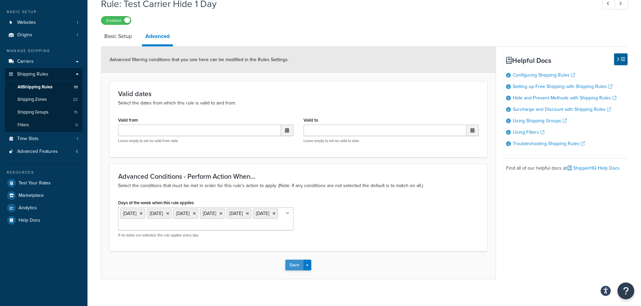
click at [290, 271] on button "Save" at bounding box center [294, 265] width 18 height 11
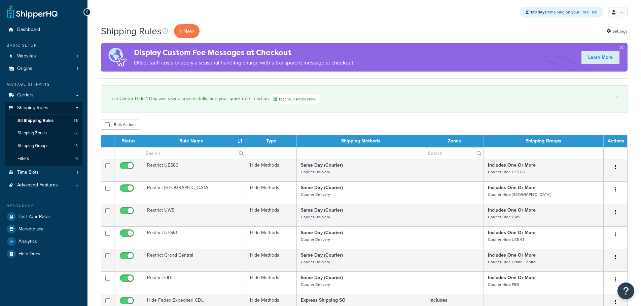
select select "25"
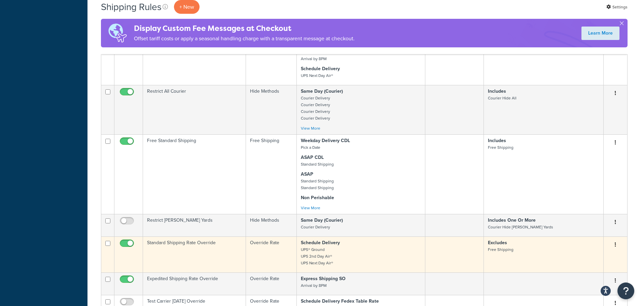
scroll to position [605, 0]
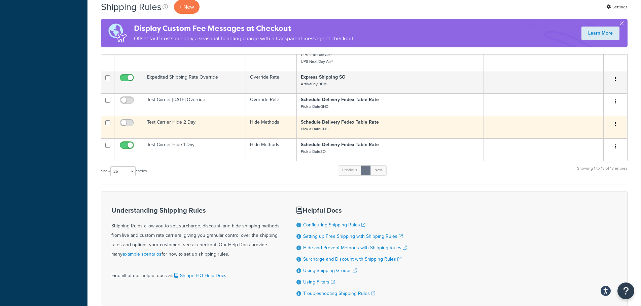
click at [164, 124] on td "Test Carrier Hide 2 Day" at bounding box center [194, 127] width 103 height 23
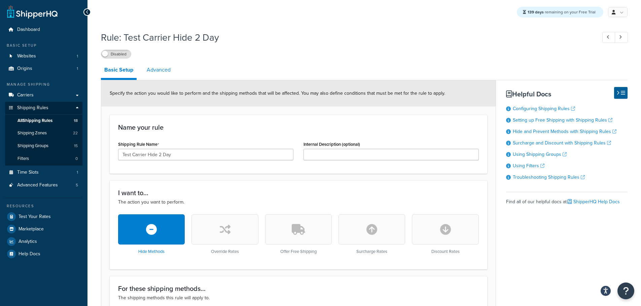
click at [154, 70] on link "Advanced" at bounding box center [158, 70] width 31 height 16
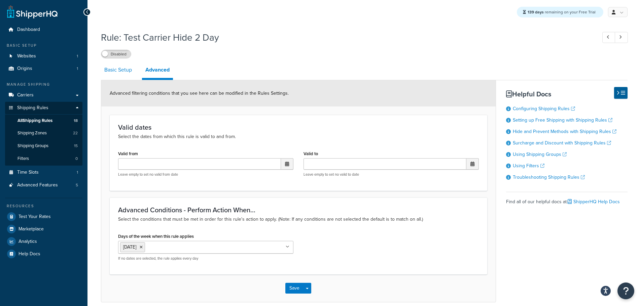
click at [119, 74] on link "Basic Setup" at bounding box center [118, 70] width 34 height 16
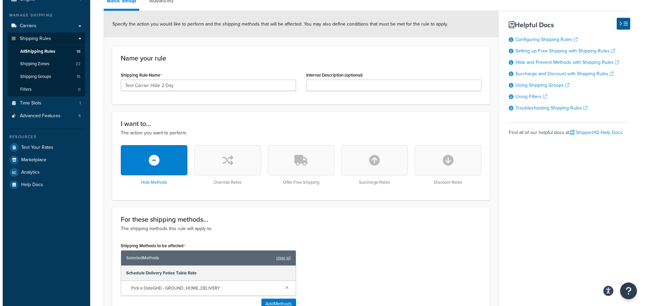
scroll to position [135, 0]
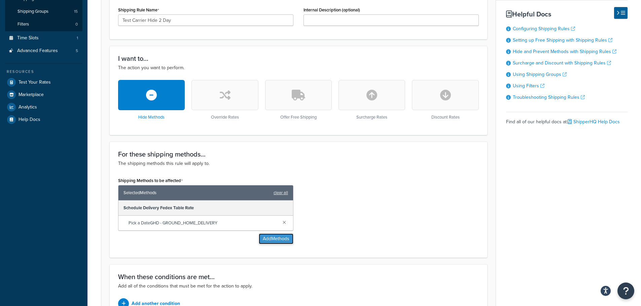
click at [277, 239] on button "Add Methods" at bounding box center [276, 239] width 35 height 11
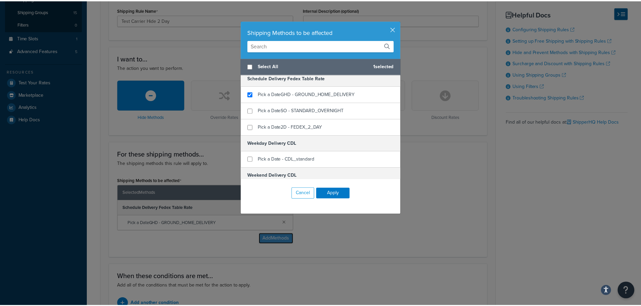
scroll to position [528, 0]
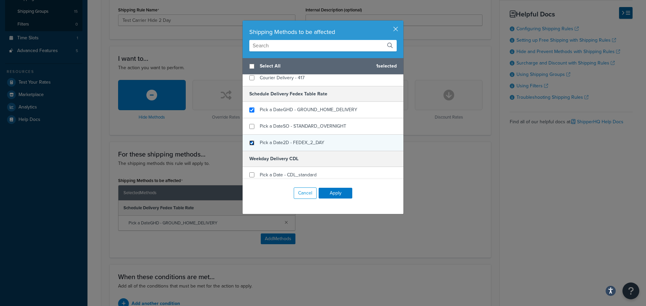
click at [249, 145] on input "checkbox" at bounding box center [251, 143] width 5 height 5
checkbox input "true"
click at [333, 194] on button "Apply" at bounding box center [335, 193] width 34 height 11
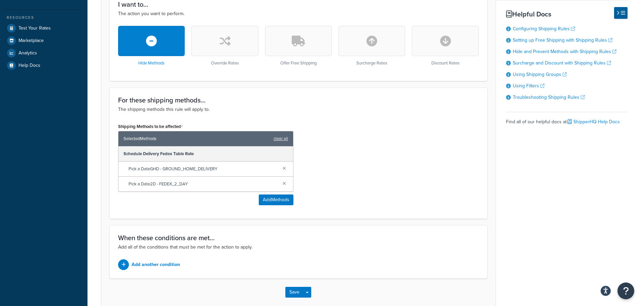
scroll to position [224, 0]
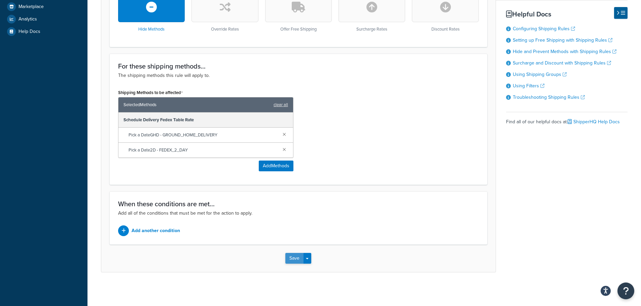
click at [297, 258] on button "Save" at bounding box center [294, 258] width 18 height 11
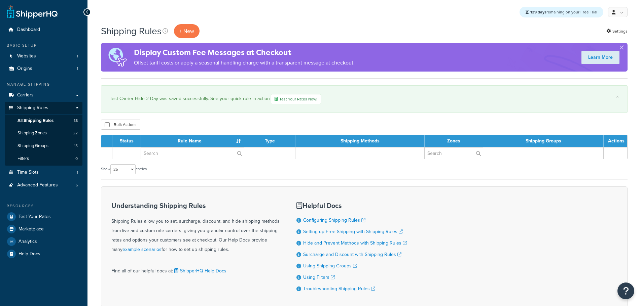
select select "25"
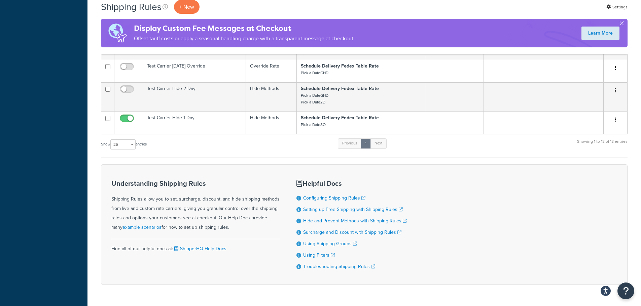
scroll to position [627, 0]
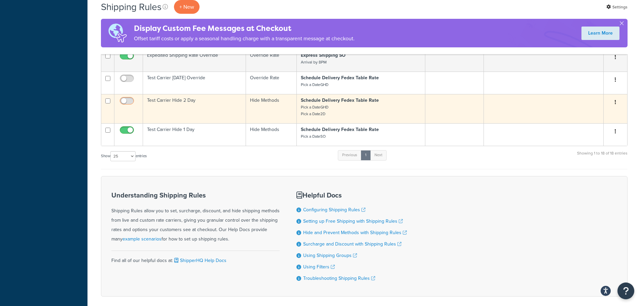
click at [125, 101] on input "checkbox" at bounding box center [127, 103] width 18 height 8
checkbox input "true"
click at [197, 102] on td "Test Carrier Hide 2 Day" at bounding box center [194, 108] width 103 height 29
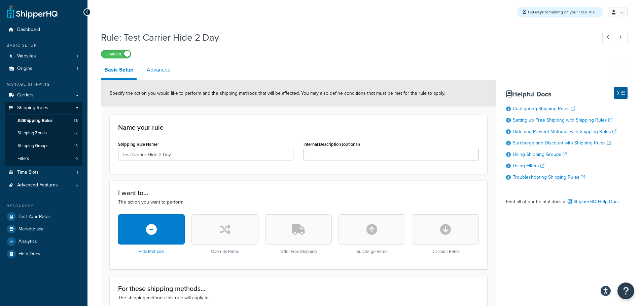
click at [159, 72] on link "Advanced" at bounding box center [158, 70] width 31 height 16
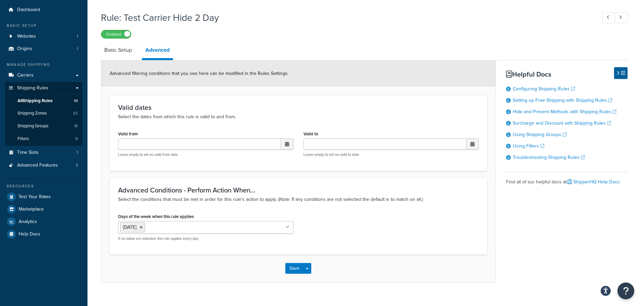
scroll to position [31, 0]
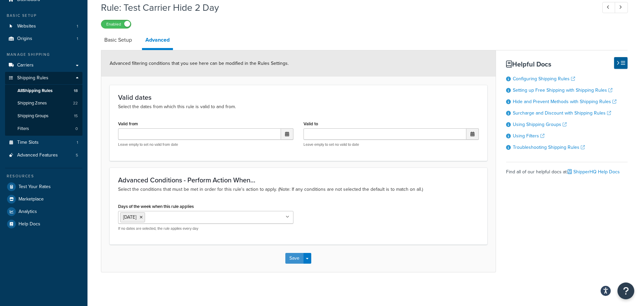
click at [294, 259] on button "Save" at bounding box center [294, 258] width 18 height 11
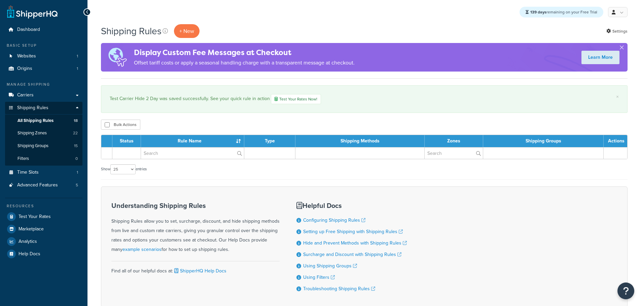
select select "25"
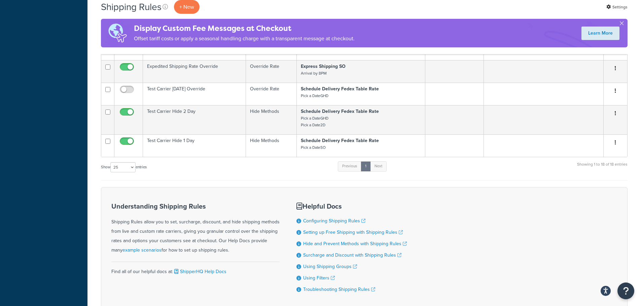
scroll to position [572, 0]
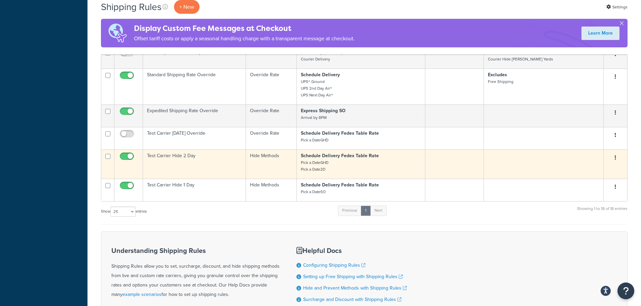
click at [108, 156] on input "checkbox" at bounding box center [107, 156] width 5 height 5
click at [108, 158] on input "checkbox" at bounding box center [107, 156] width 5 height 5
checkbox input "false"
click at [616, 158] on button "button" at bounding box center [614, 158] width 9 height 11
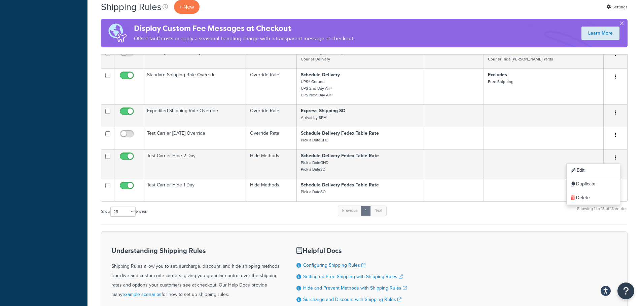
click at [192, 214] on div "Show 10 15 25 50 100 1000 entries Previous 1 Next Showing 1 to 18 of 18 entries" at bounding box center [364, 215] width 526 height 20
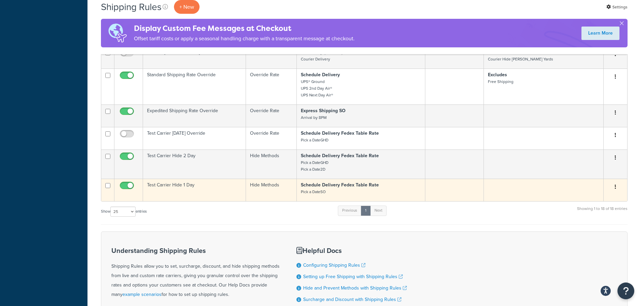
click at [185, 187] on td "Test Carrier Hide 1 Day" at bounding box center [194, 190] width 103 height 23
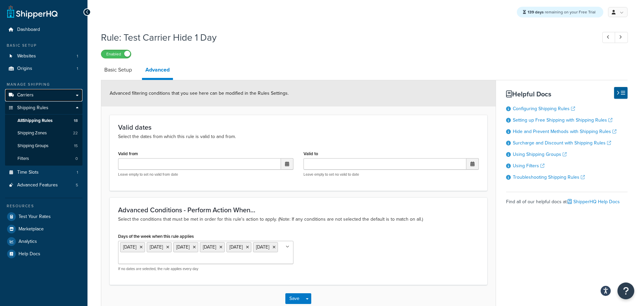
click at [33, 98] on span "Carriers" at bounding box center [25, 95] width 16 height 6
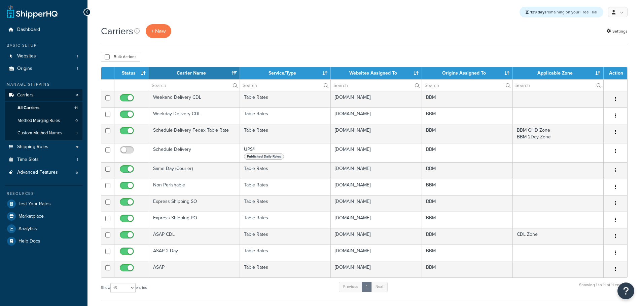
select select "15"
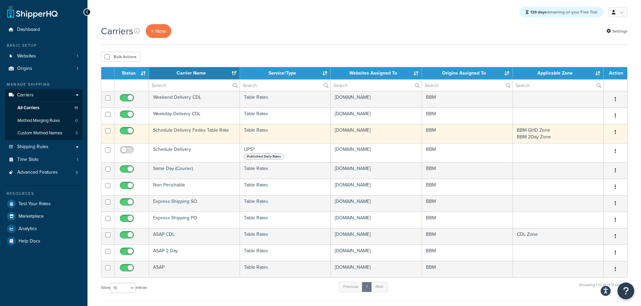
click at [185, 134] on td "Schedule Delivery Fedex Table Rate" at bounding box center [194, 133] width 91 height 19
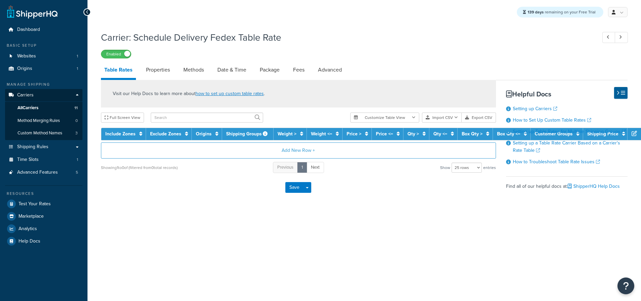
select select "25"
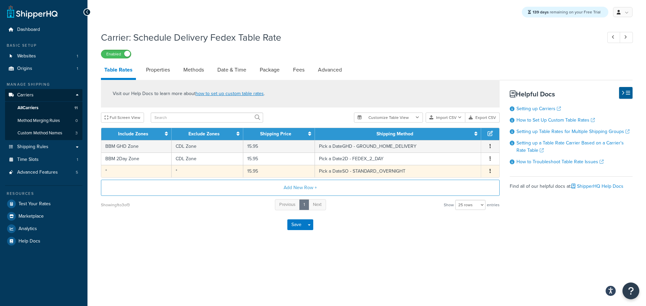
click at [490, 172] on icon "button" at bounding box center [489, 171] width 1 height 5
click at [233, 174] on td "*" at bounding box center [207, 171] width 72 height 12
select select "181496"
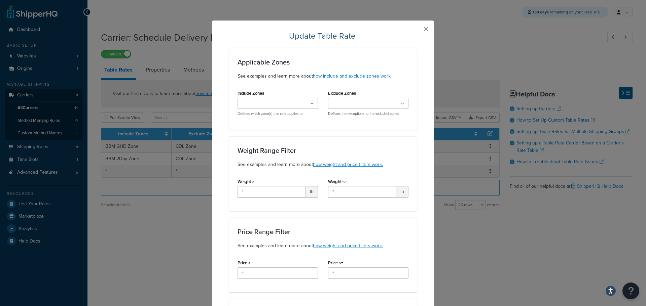
click at [366, 107] on input "Exclude Zones" at bounding box center [360, 103] width 60 height 7
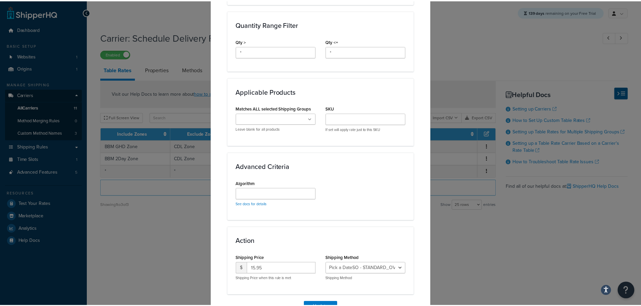
scroll to position [340, 0]
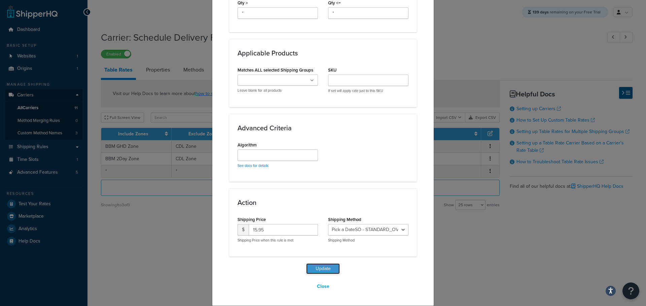
click at [322, 270] on button "Update" at bounding box center [323, 269] width 34 height 11
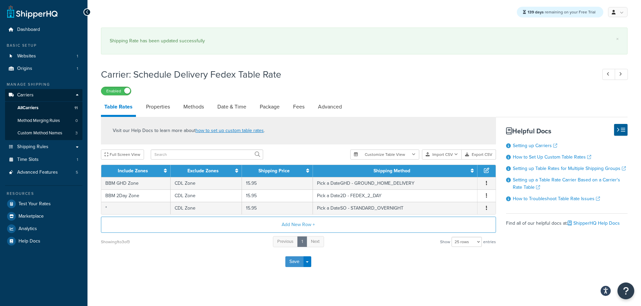
click at [292, 261] on button "Save" at bounding box center [294, 262] width 18 height 11
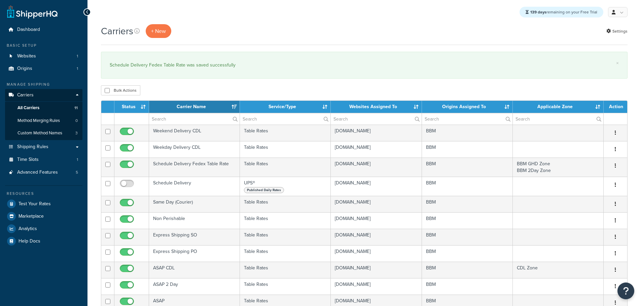
select select "15"
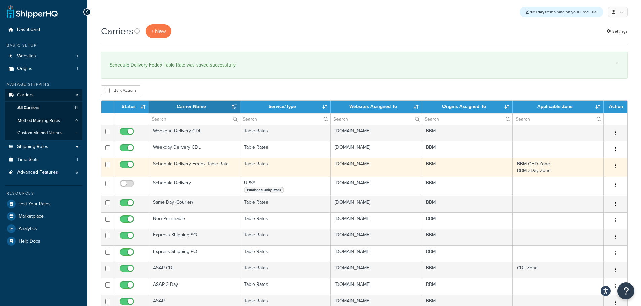
click at [166, 163] on td "Schedule Delivery Fedex Table Rate" at bounding box center [194, 167] width 91 height 19
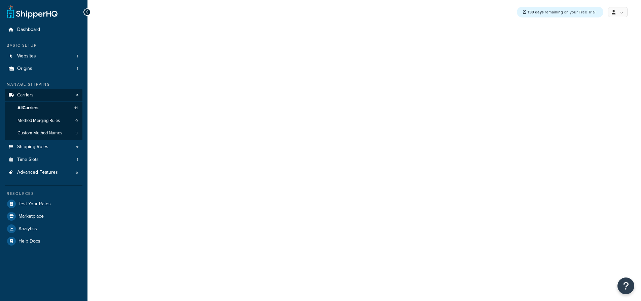
select select "25"
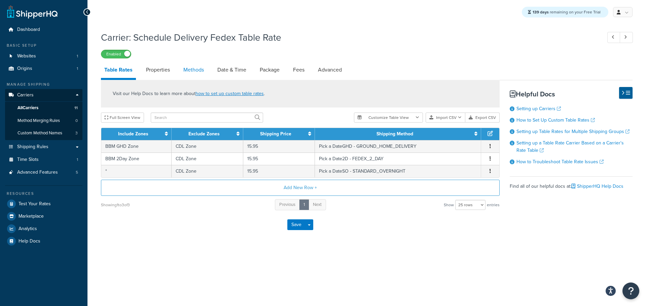
click at [192, 75] on link "Methods" at bounding box center [193, 70] width 27 height 16
select select "25"
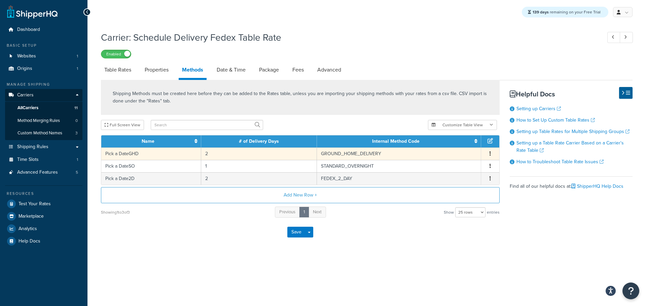
click at [143, 156] on td "Pick a DateGHD" at bounding box center [151, 154] width 100 height 12
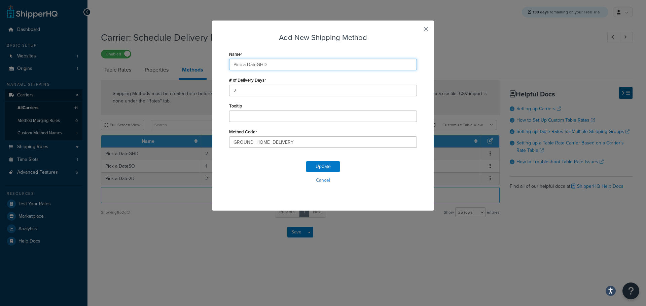
drag, startPoint x: 255, startPoint y: 65, endPoint x: 265, endPoint y: 67, distance: 10.6
click at [264, 67] on input "Pick a DateGHD" at bounding box center [323, 64] width 188 height 11
type input "Pick a Date"
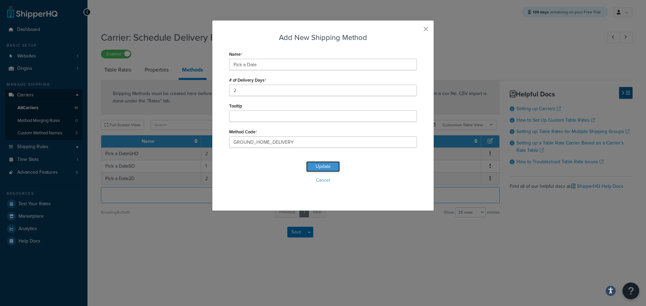
click at [319, 167] on button "Update" at bounding box center [323, 166] width 34 height 11
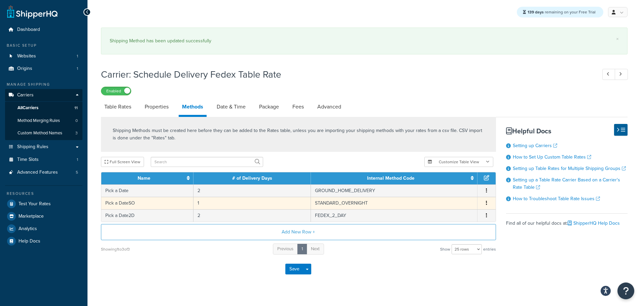
click at [133, 204] on td "Pick a DateSO" at bounding box center [147, 203] width 92 height 12
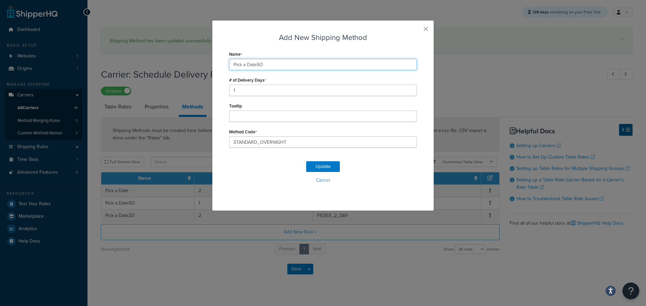
drag, startPoint x: 254, startPoint y: 64, endPoint x: 267, endPoint y: 64, distance: 13.1
click at [267, 64] on input "Pick a DateSO" at bounding box center [323, 64] width 188 height 11
type input "Pick a Date"
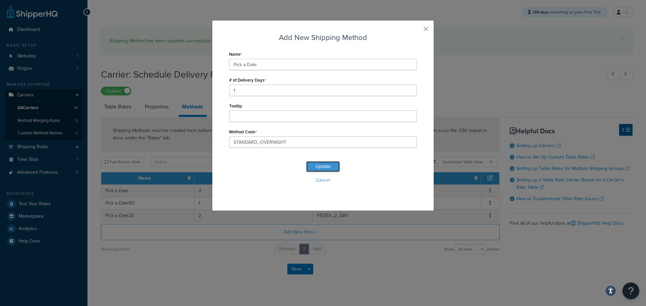
click at [315, 165] on button "Update" at bounding box center [323, 166] width 34 height 11
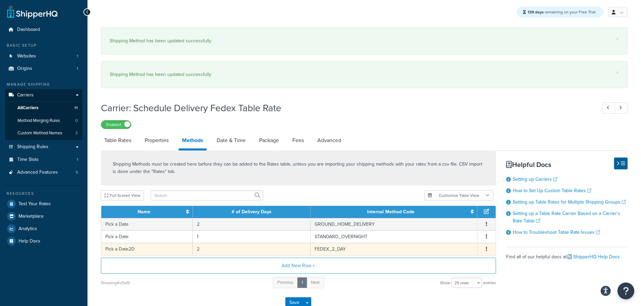
click at [131, 246] on td "Pick a Date2D" at bounding box center [146, 249] width 91 height 12
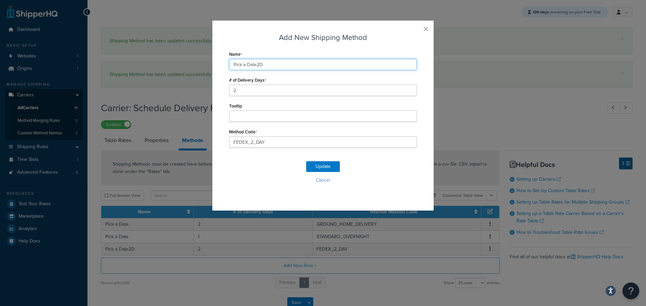
drag, startPoint x: 255, startPoint y: 65, endPoint x: 277, endPoint y: 66, distance: 21.9
click at [277, 66] on input "Pick a Date2D" at bounding box center [323, 64] width 188 height 11
type input "Pick a Date"
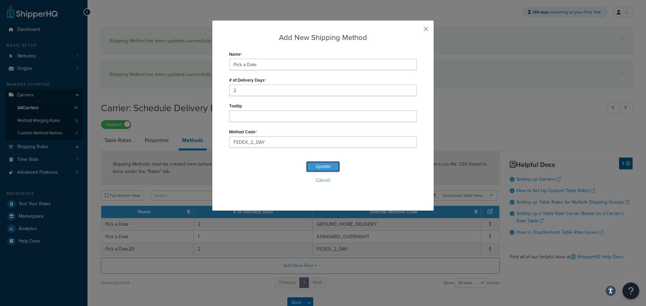
click at [321, 165] on button "Update" at bounding box center [323, 166] width 34 height 11
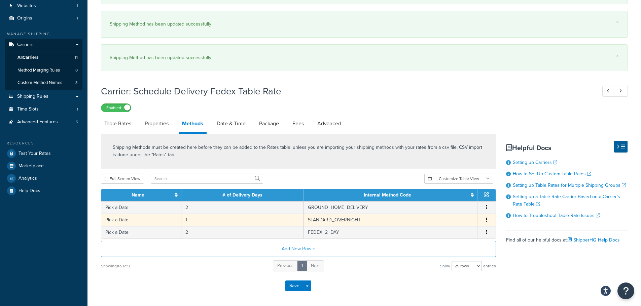
scroll to position [79, 0]
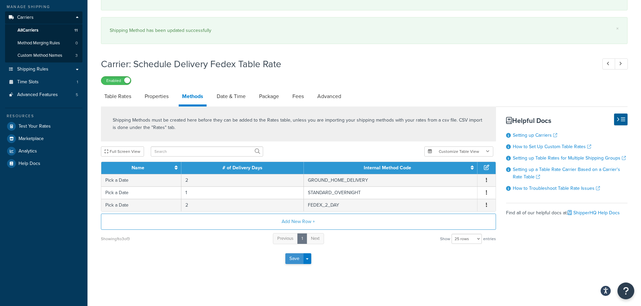
click at [291, 258] on button "Save" at bounding box center [294, 259] width 18 height 11
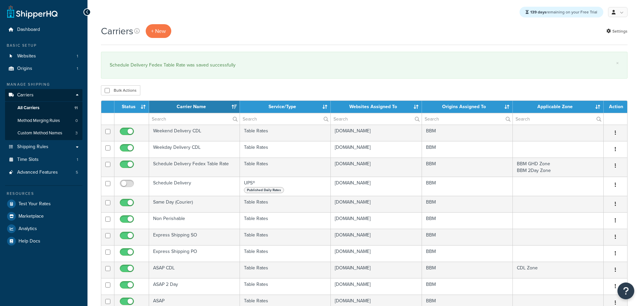
select select "15"
click at [34, 71] on link "Origins 1" at bounding box center [43, 69] width 77 height 12
